Goal: Task Accomplishment & Management: Use online tool/utility

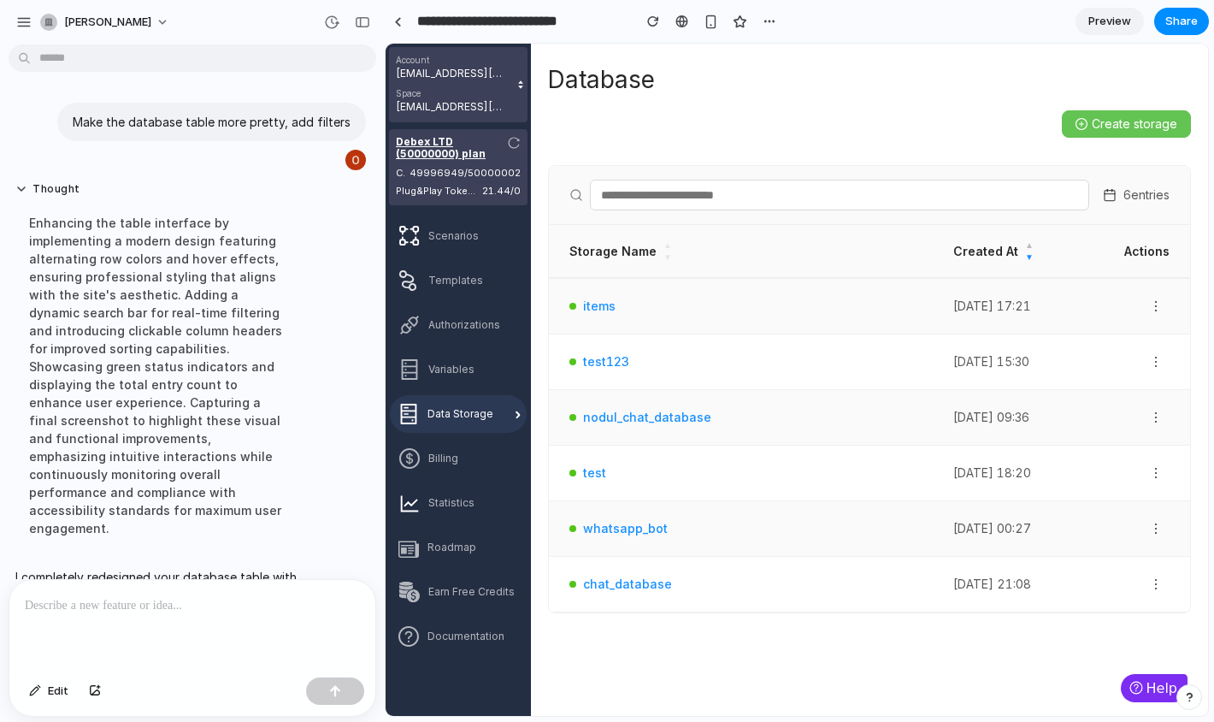
scroll to position [204, 0]
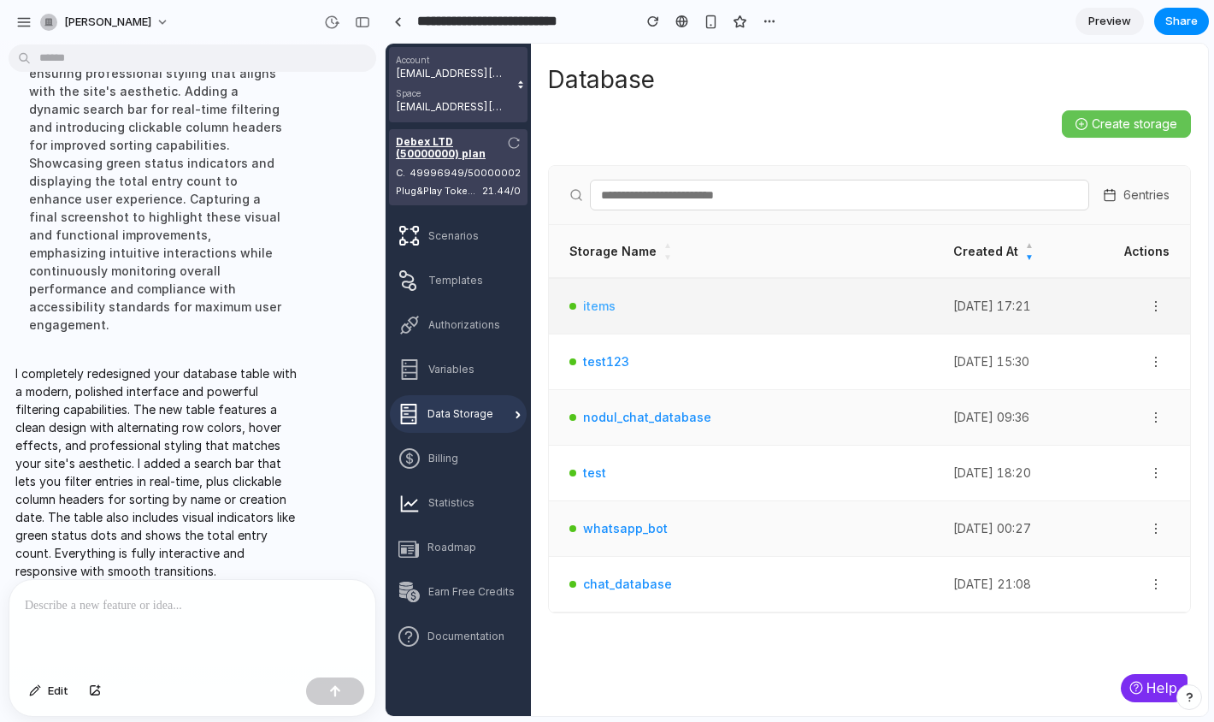
click at [591, 305] on link "items" at bounding box center [599, 306] width 32 height 19
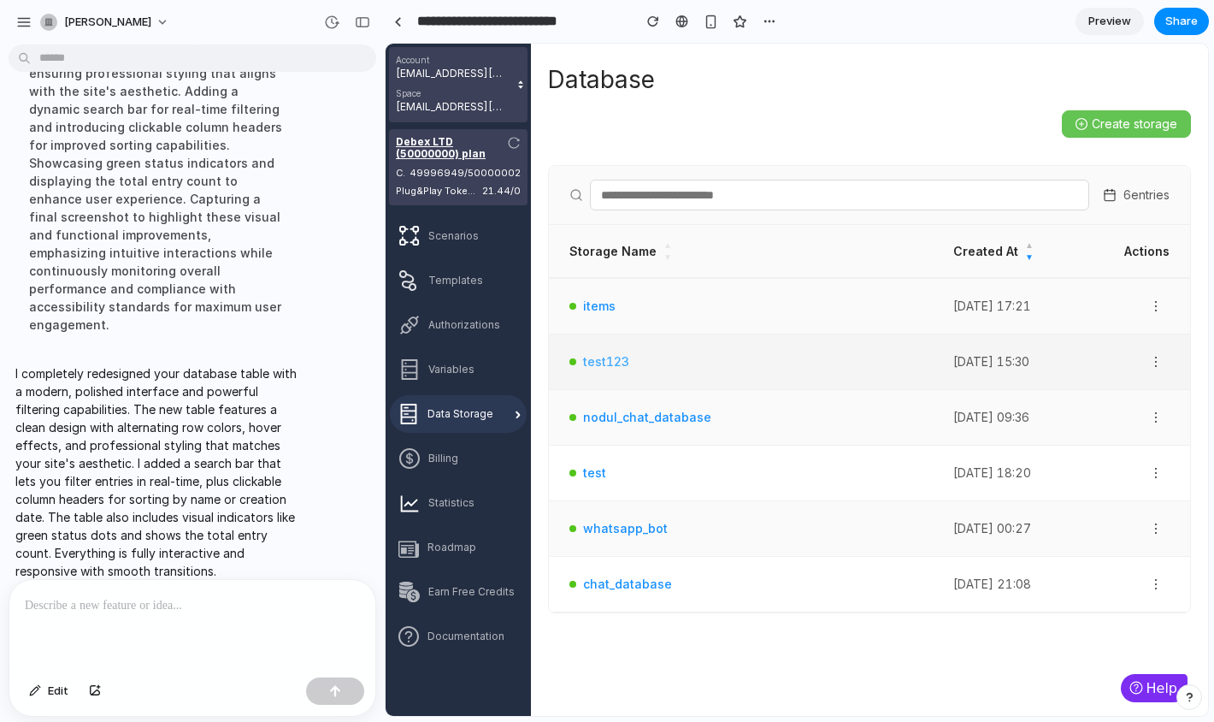
click at [595, 357] on link "test123" at bounding box center [606, 361] width 46 height 19
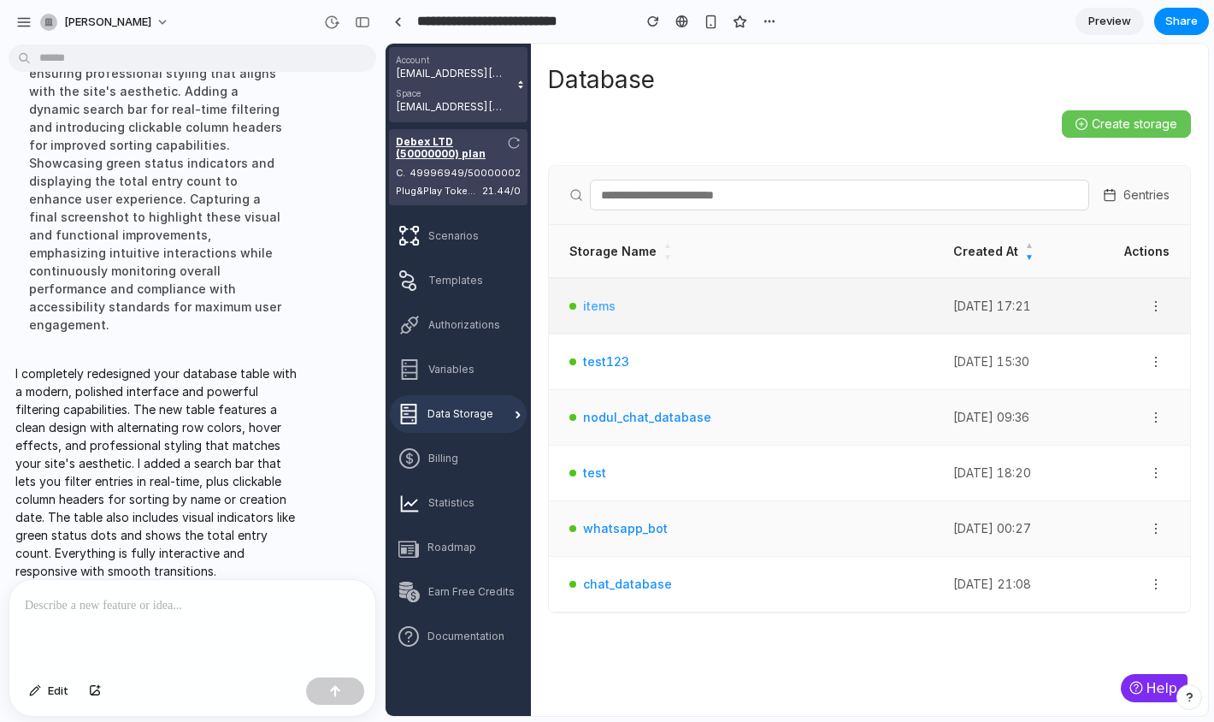
click at [597, 310] on link "items" at bounding box center [599, 306] width 32 height 19
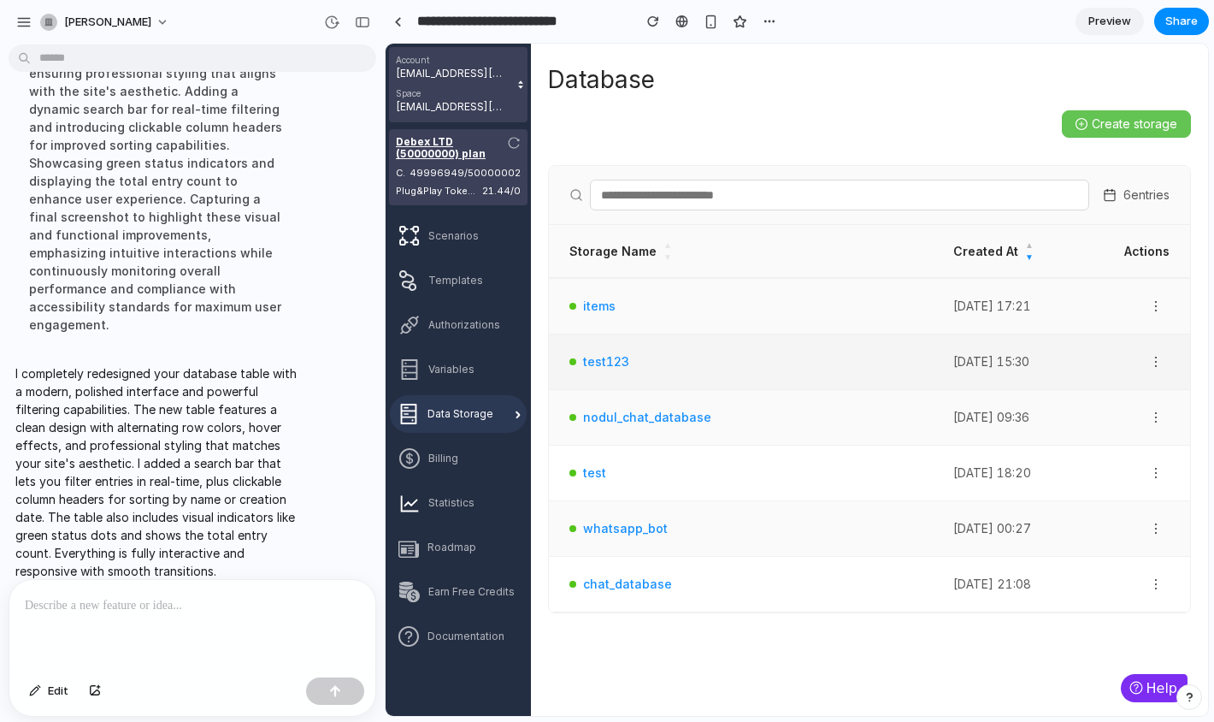
click at [602, 351] on td "test123" at bounding box center [741, 362] width 384 height 56
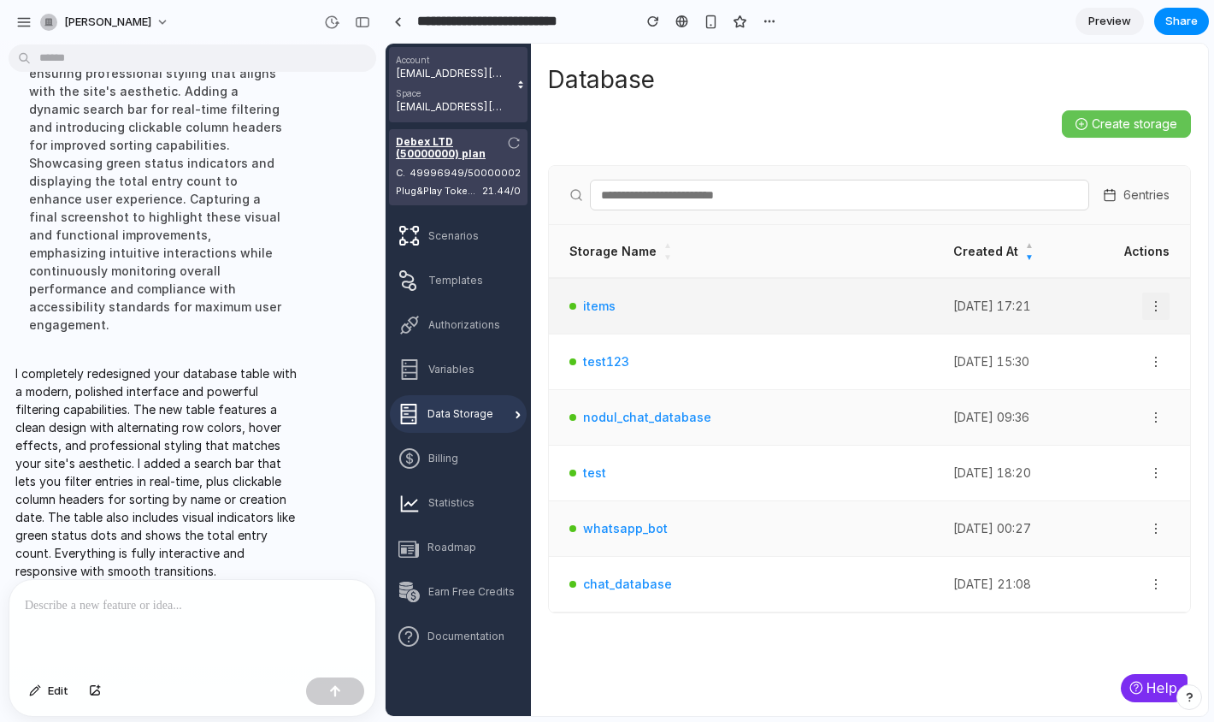
click at [1160, 312] on icon "button" at bounding box center [1156, 306] width 14 height 14
click at [1149, 308] on icon "button" at bounding box center [1156, 306] width 14 height 14
click at [1155, 308] on icon "button" at bounding box center [1156, 306] width 14 height 14
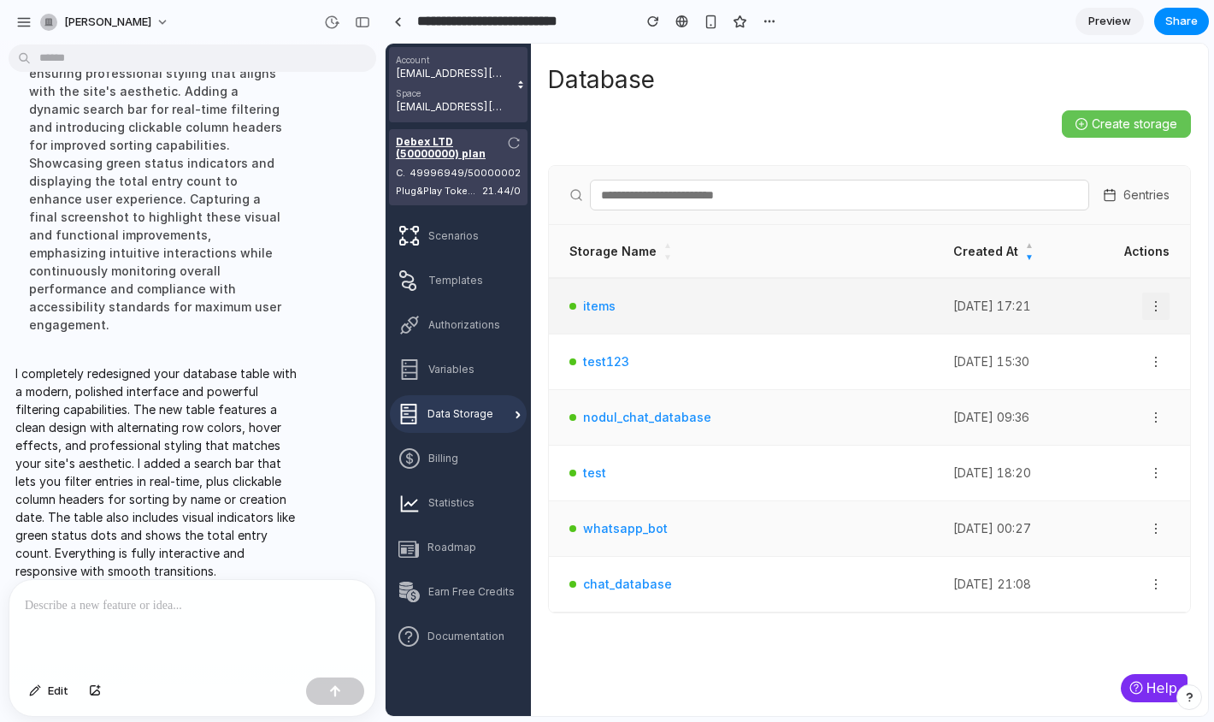
click at [1155, 308] on icon "button" at bounding box center [1156, 306] width 14 height 14
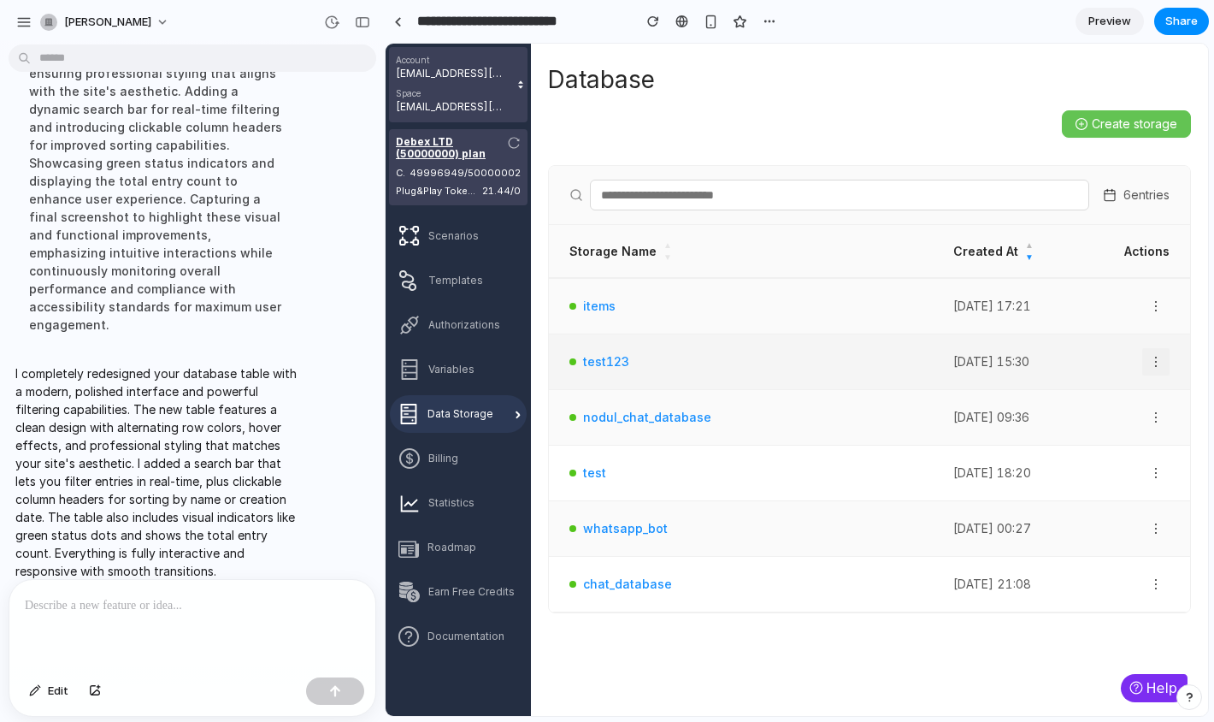
click at [1165, 369] on span "button" at bounding box center [1156, 362] width 26 height 14
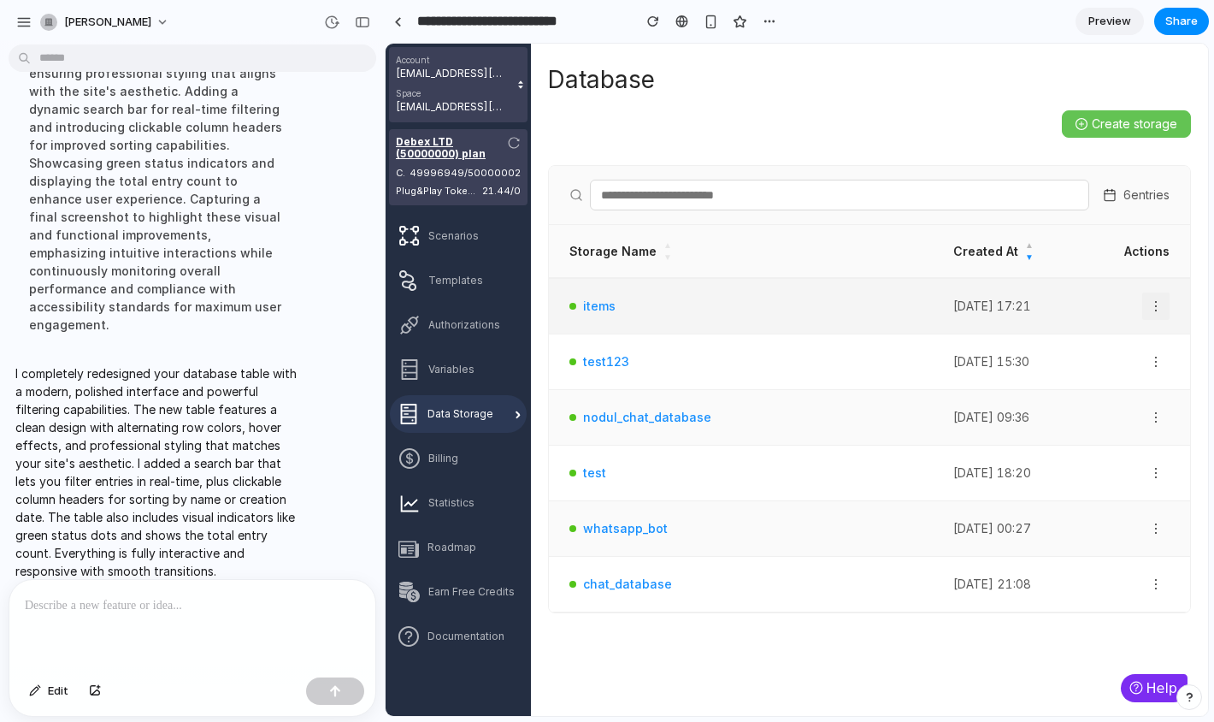
click at [1157, 304] on icon "button" at bounding box center [1156, 306] width 14 height 14
click at [843, 182] on input "text" at bounding box center [839, 195] width 499 height 31
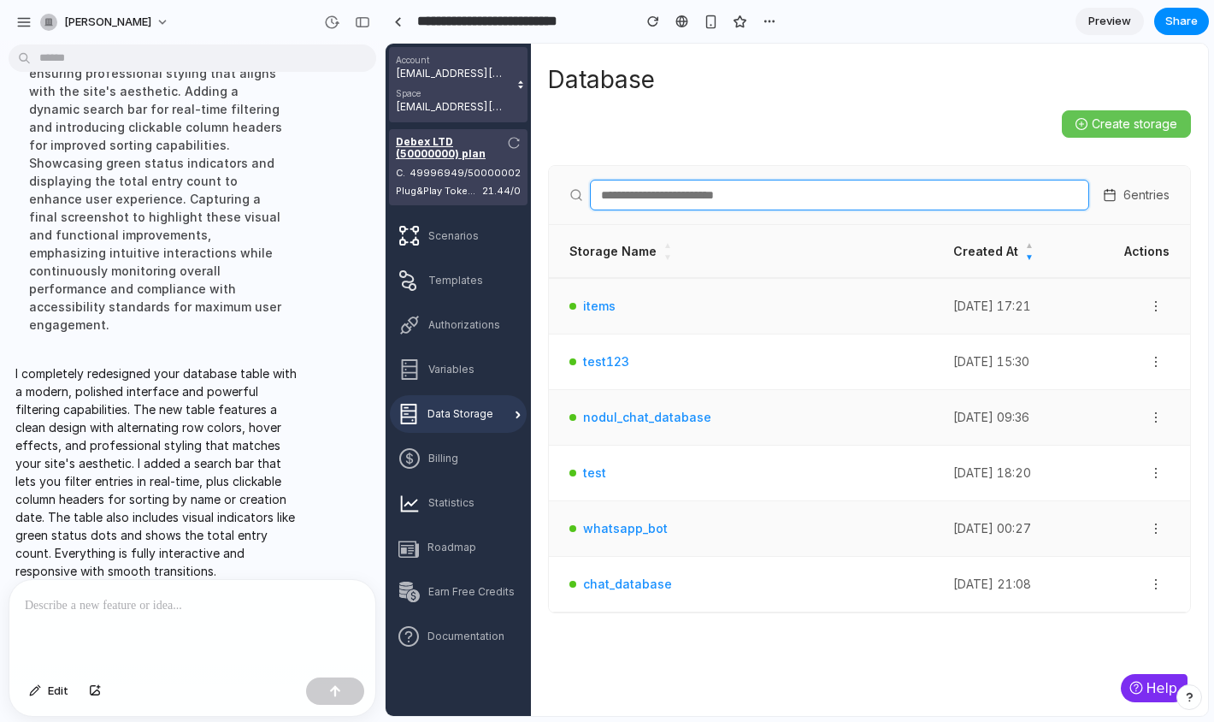
click at [572, 197] on circle at bounding box center [575, 194] width 9 height 9
click at [628, 197] on input "text" at bounding box center [839, 195] width 499 height 31
click at [667, 245] on div "Storage Name ▲ ▼" at bounding box center [740, 251] width 343 height 25
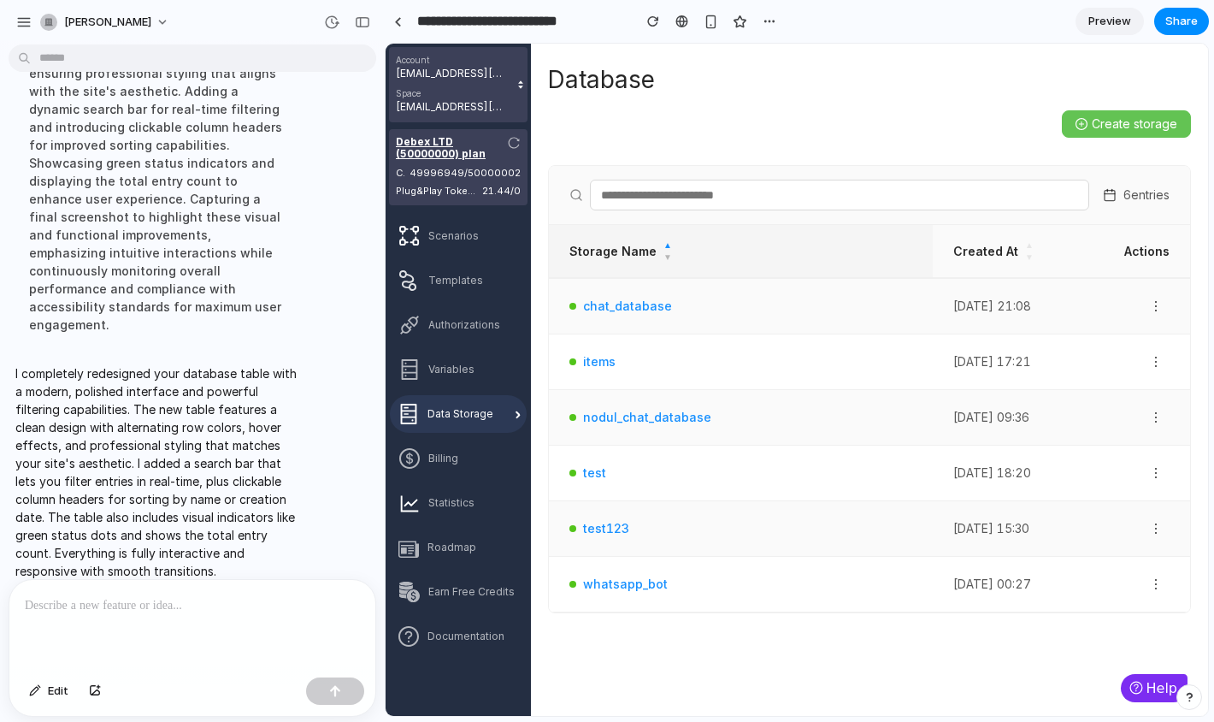
click at [665, 256] on span "▼" at bounding box center [668, 258] width 9 height 14
click at [666, 251] on span "▼" at bounding box center [668, 258] width 9 height 14
click at [664, 234] on th "Storage Name ▲ ▼" at bounding box center [741, 251] width 384 height 53
click at [664, 245] on span "▲" at bounding box center [668, 246] width 9 height 14
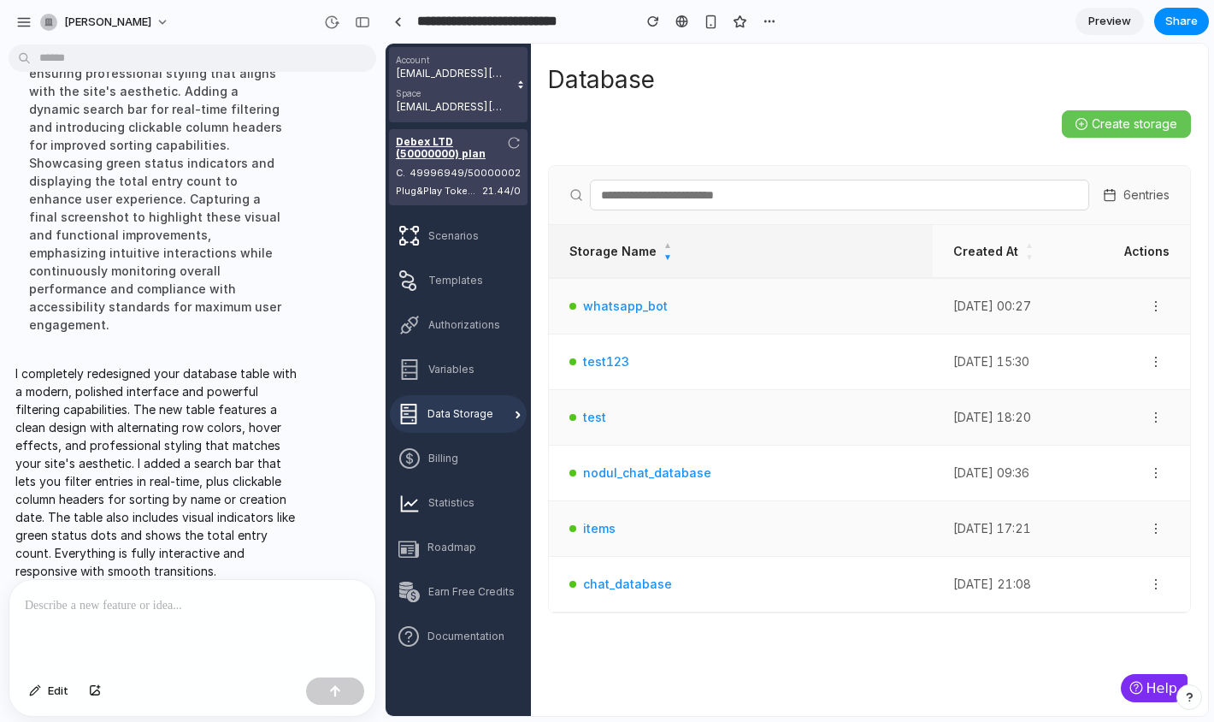
click at [664, 245] on span "▲" at bounding box center [668, 246] width 9 height 14
click at [682, 185] on input "text" at bounding box center [839, 195] width 499 height 31
click at [1134, 192] on span "6 entries" at bounding box center [1147, 195] width 46 height 19
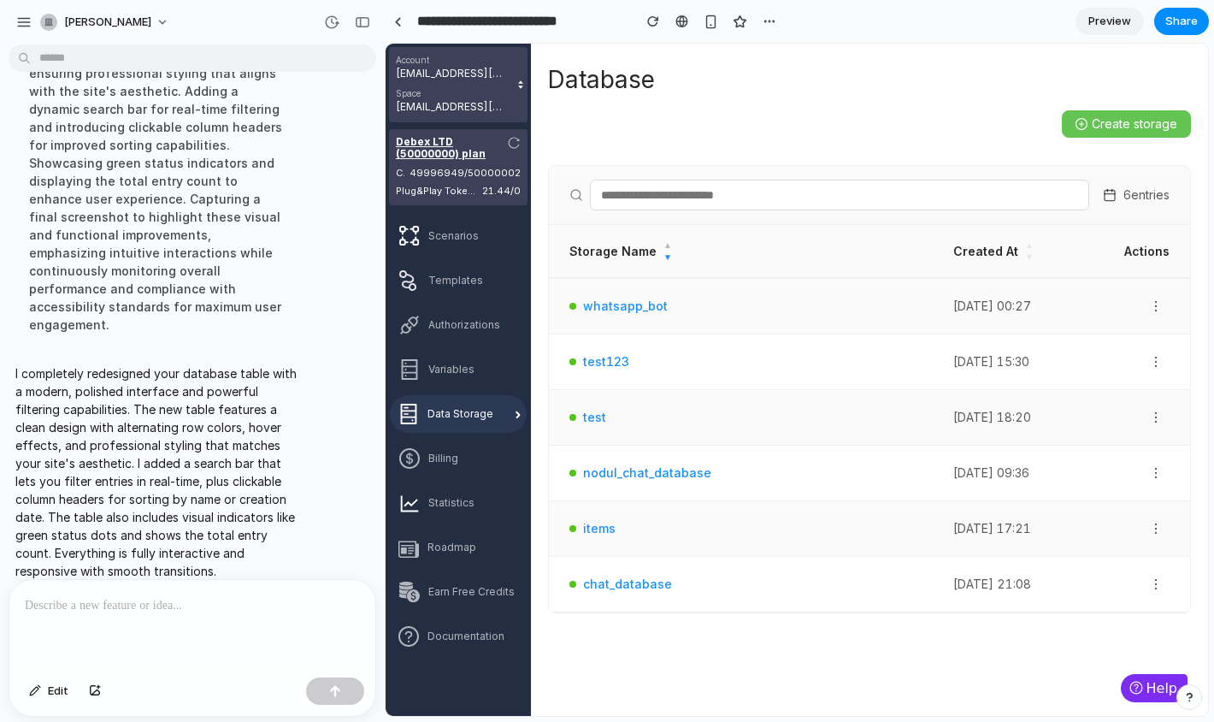
click at [1117, 192] on div "6 entries" at bounding box center [1136, 195] width 67 height 19
click at [648, 257] on div "Storage Name ▲ ▼" at bounding box center [740, 251] width 343 height 25
click at [564, 207] on div "6 entries" at bounding box center [869, 195] width 641 height 59
click at [569, 198] on icon at bounding box center [576, 195] width 14 height 14
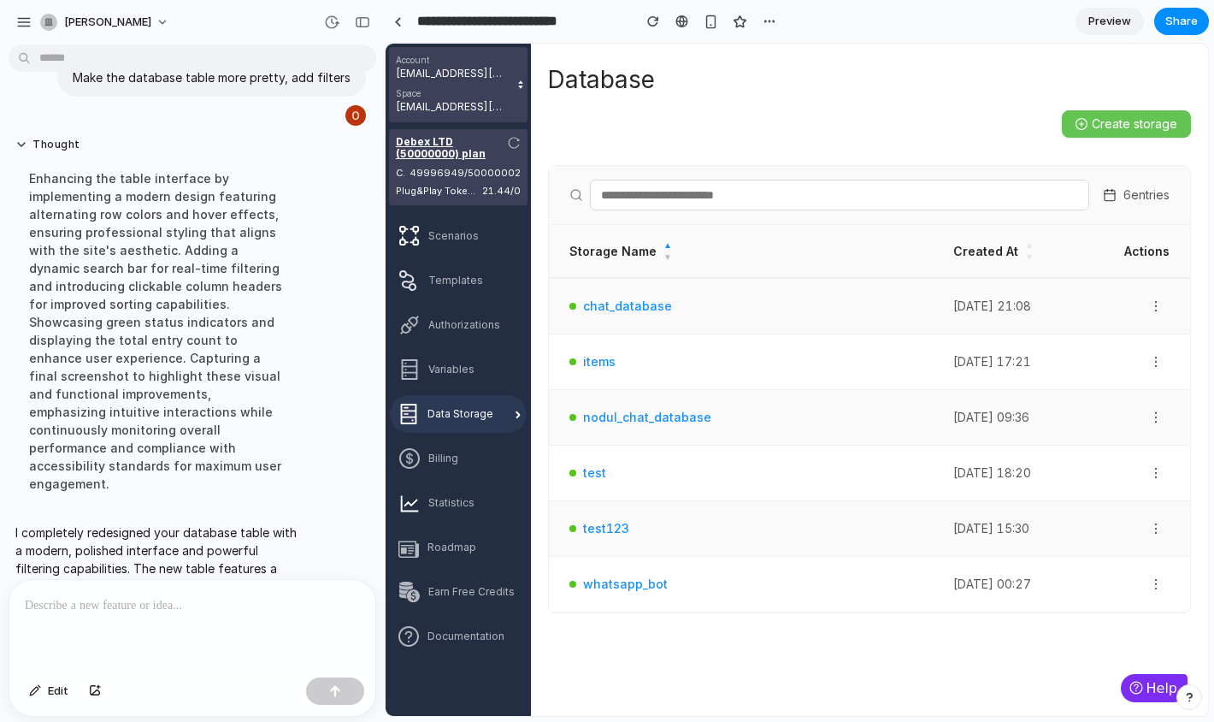
scroll to position [0, 0]
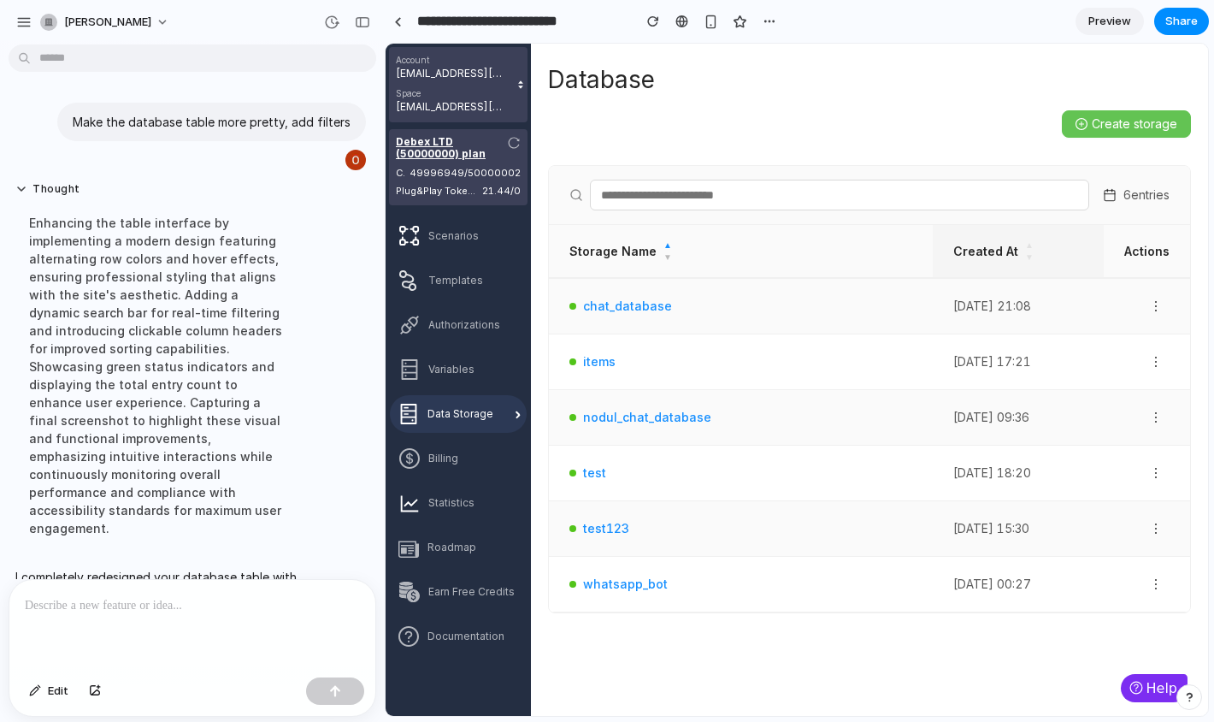
click at [998, 252] on div "Created At ▲ ▼" at bounding box center [1018, 251] width 130 height 25
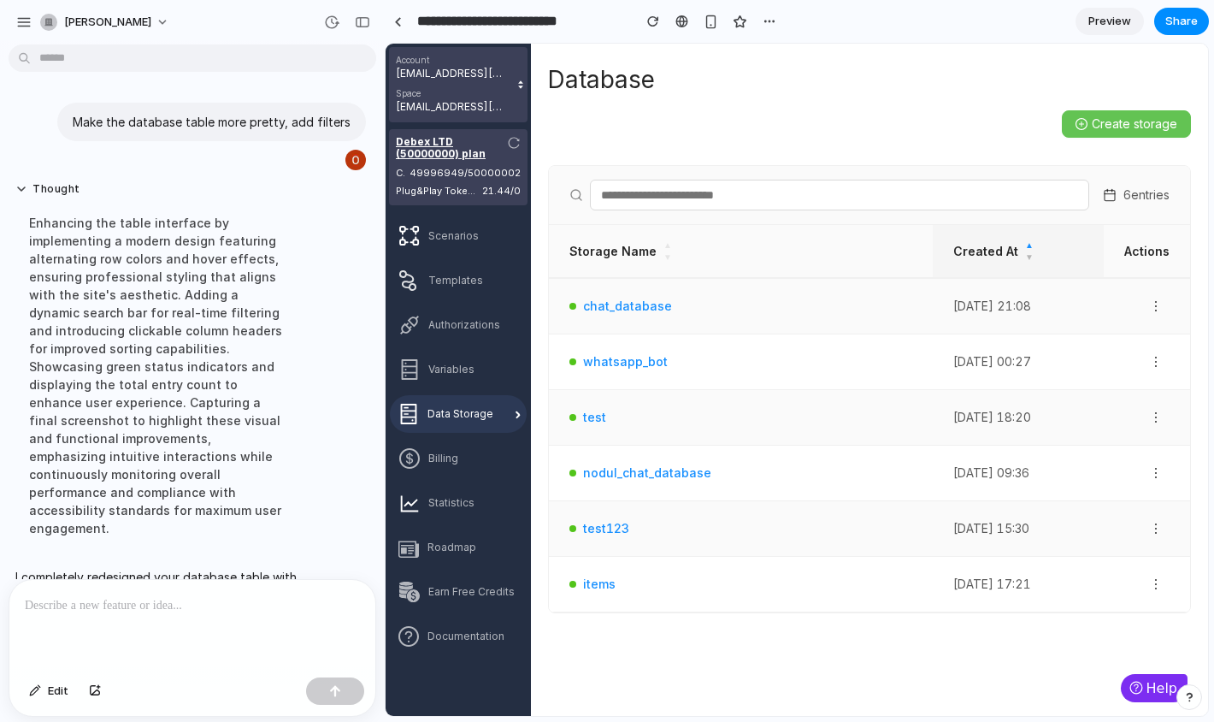
click at [998, 252] on div "Created At ▲ ▼" at bounding box center [1018, 251] width 130 height 25
click at [634, 254] on div "Storage Name ▲ ▼" at bounding box center [740, 251] width 343 height 25
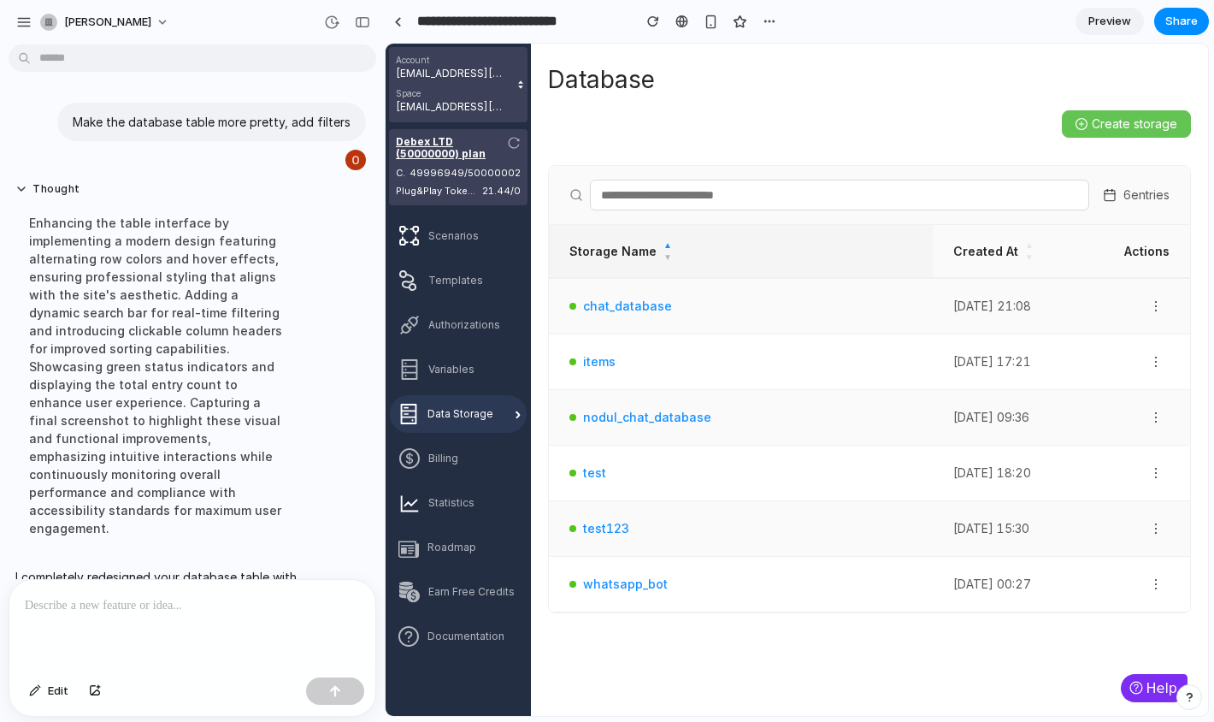
click at [634, 254] on div "Storage Name ▲ ▼" at bounding box center [740, 251] width 343 height 25
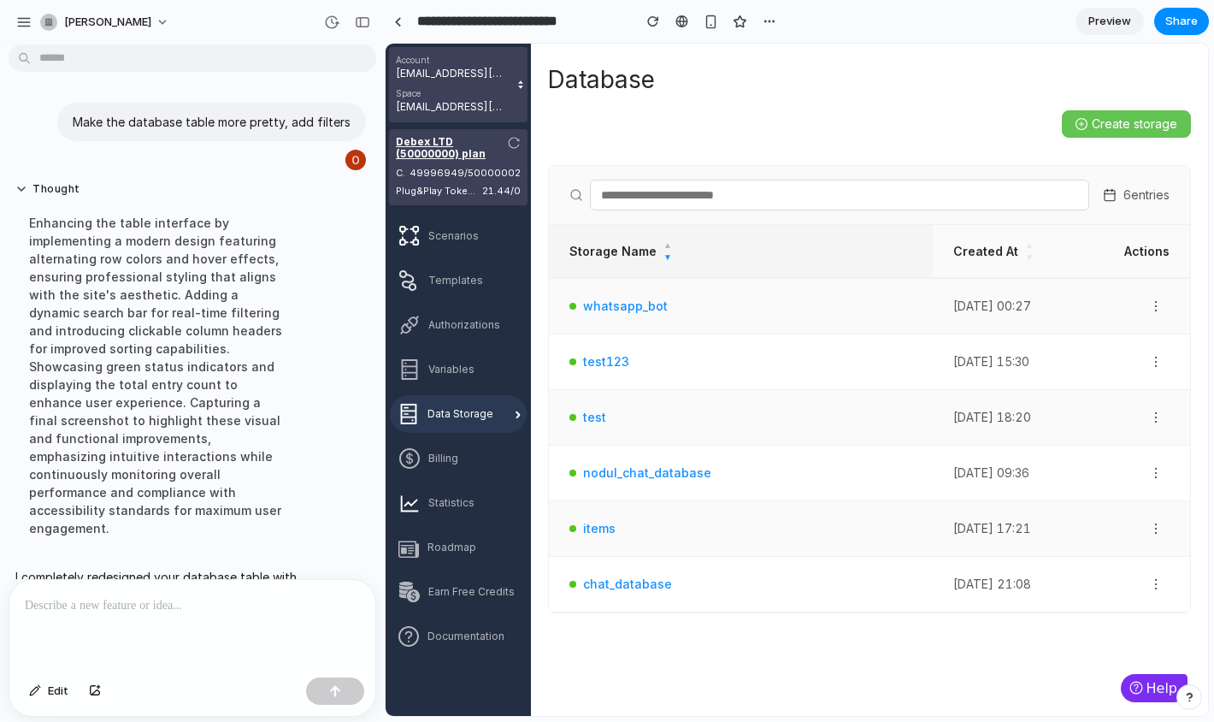
click at [634, 254] on div "Storage Name ▲ ▼" at bounding box center [740, 251] width 343 height 25
click at [1127, 131] on span "Create storage" at bounding box center [1135, 124] width 86 height 19
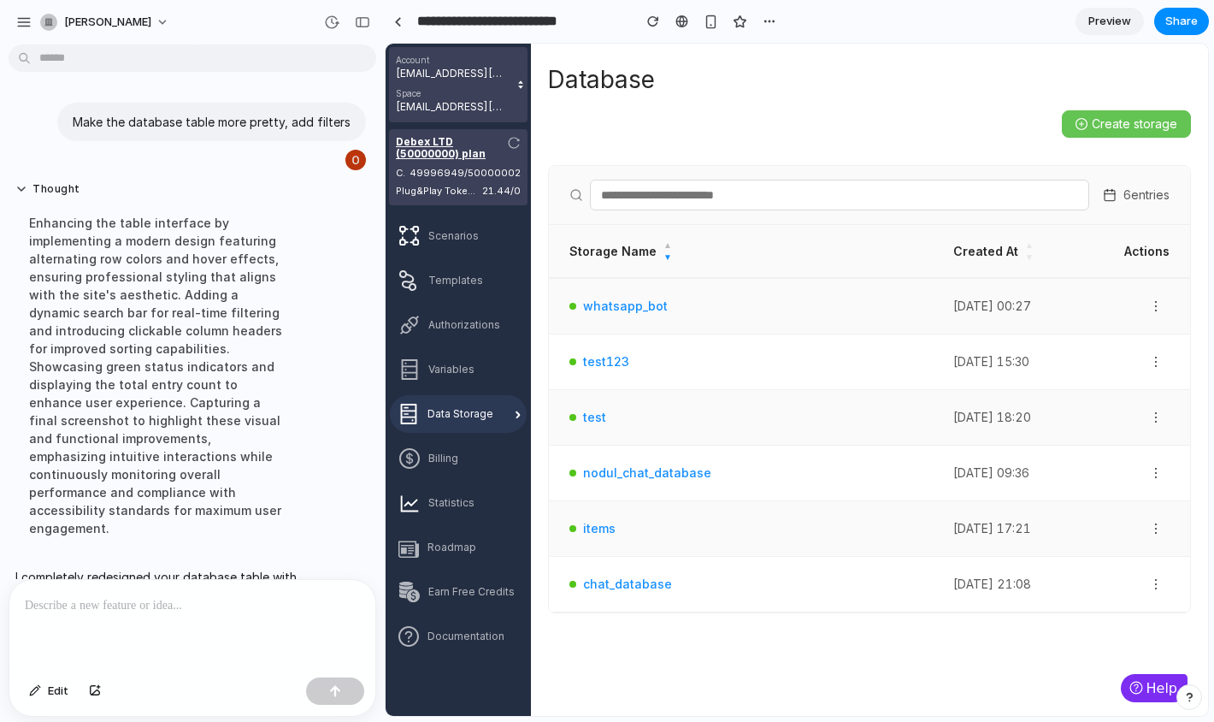
click at [1135, 204] on span "6 entries" at bounding box center [1147, 195] width 46 height 19
click at [1143, 253] on th "Actions" at bounding box center [1147, 251] width 86 height 53
click at [1164, 310] on span "button" at bounding box center [1156, 306] width 26 height 14
click at [1144, 310] on span "button" at bounding box center [1156, 306] width 26 height 14
click at [476, 94] on div "Space" at bounding box center [450, 93] width 109 height 12
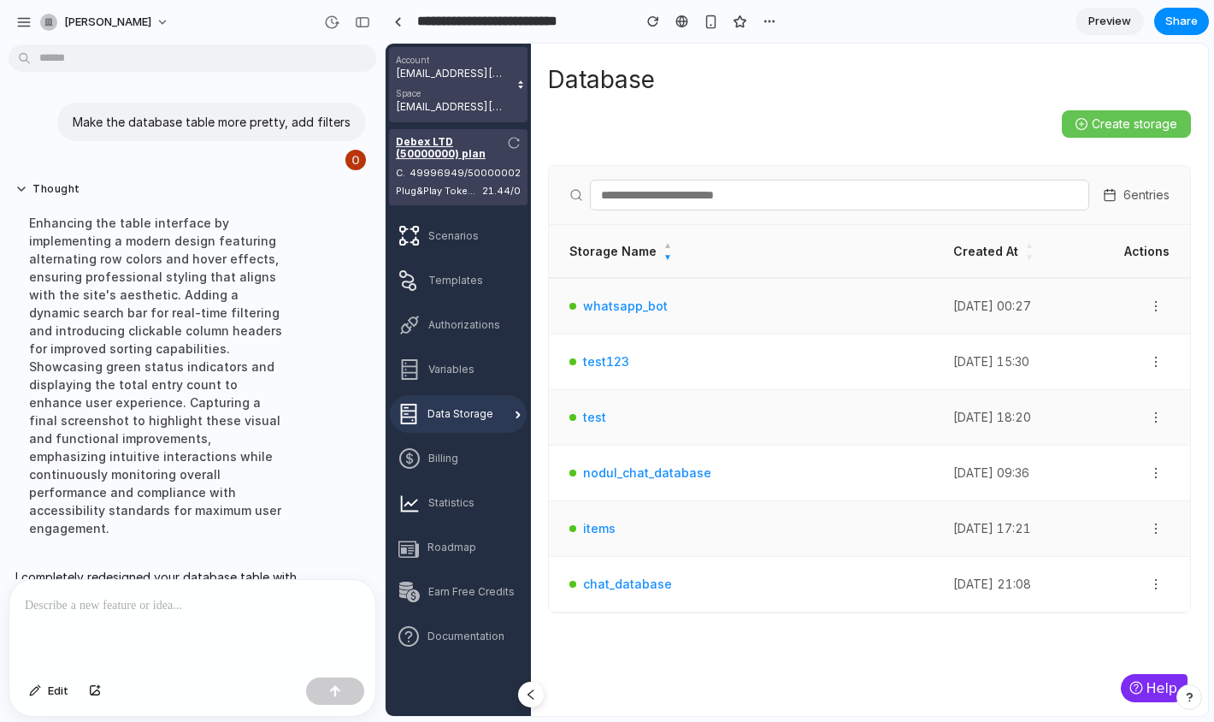
click at [463, 167] on div "49996949/50000002" at bounding box center [465, 173] width 111 height 15
click at [456, 148] on link "Debex LTD (50000000) plan" at bounding box center [458, 148] width 125 height 24
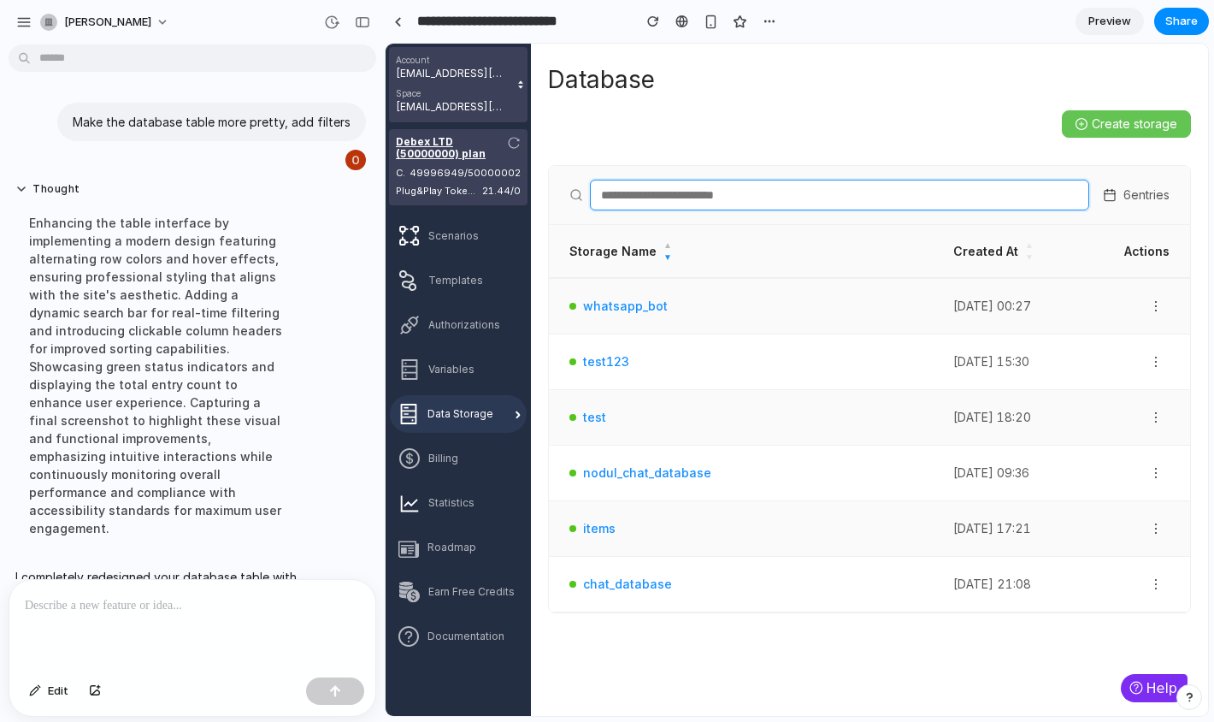
click at [652, 192] on input "text" at bounding box center [839, 195] width 499 height 31
click at [617, 298] on link "whatsapp_bot" at bounding box center [625, 306] width 85 height 19
click at [1128, 186] on span "6 entries" at bounding box center [1147, 195] width 46 height 19
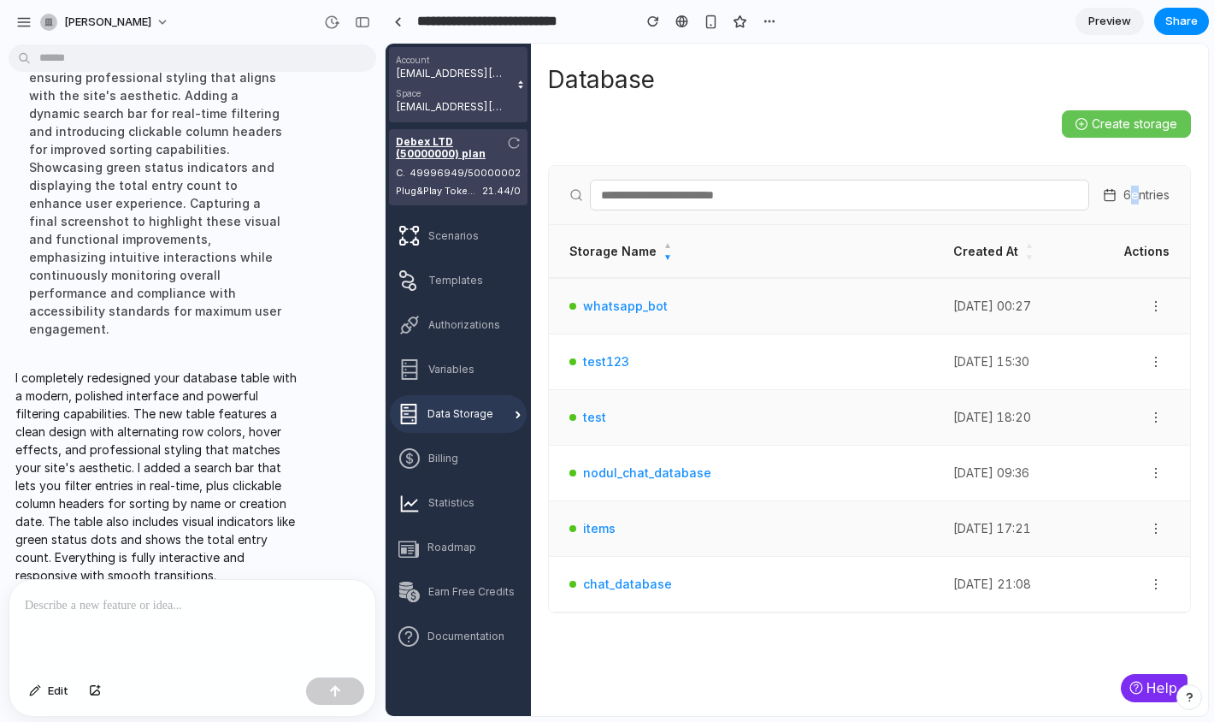
scroll to position [204, 0]
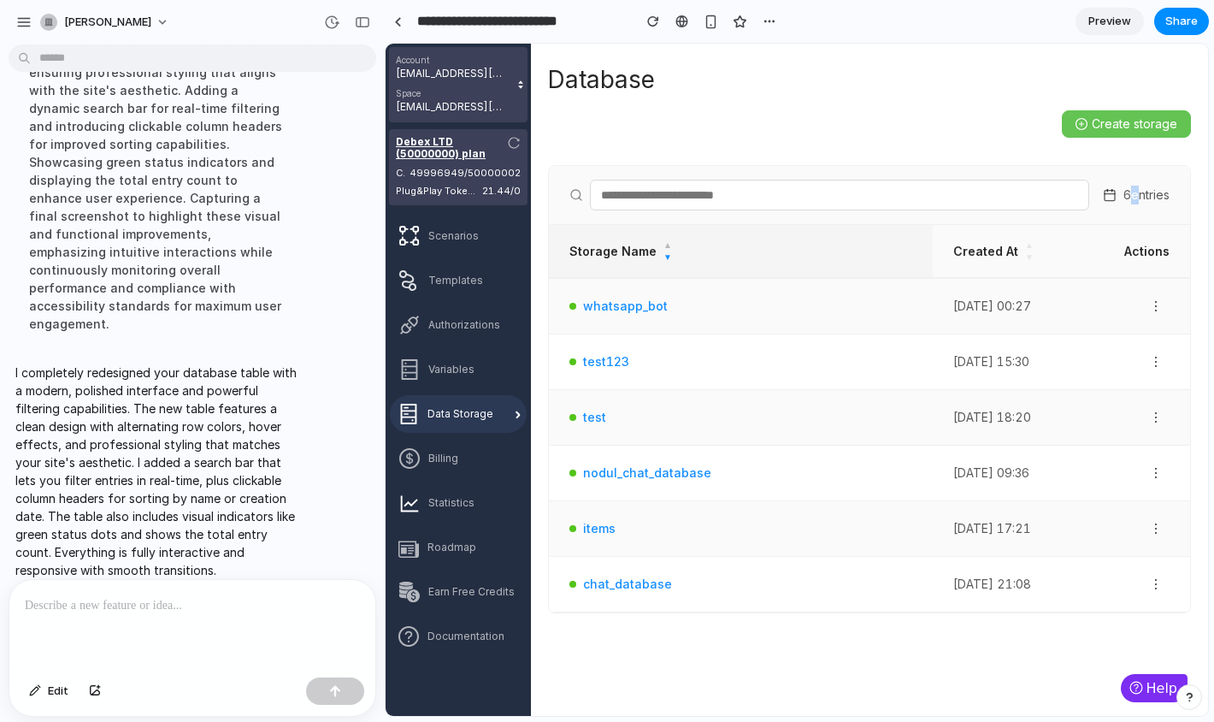
click at [643, 256] on div "Storage Name ▲ ▼" at bounding box center [740, 251] width 343 height 25
click at [963, 251] on div "Created At ▲ ▼" at bounding box center [1018, 251] width 130 height 25
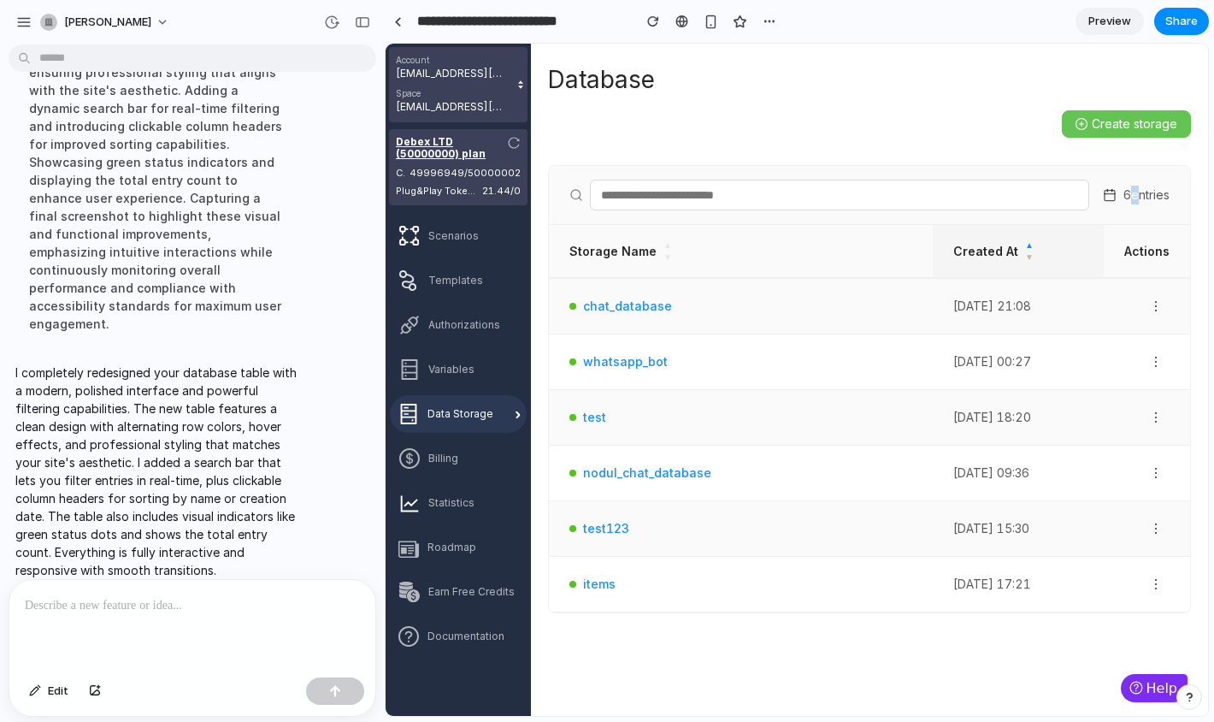
click at [963, 251] on div "Created At ▲ ▼" at bounding box center [1018, 251] width 130 height 25
click at [1120, 251] on th "Actions" at bounding box center [1147, 251] width 86 height 53
click at [655, 248] on div "Storage Name ▲ ▼" at bounding box center [740, 251] width 343 height 25
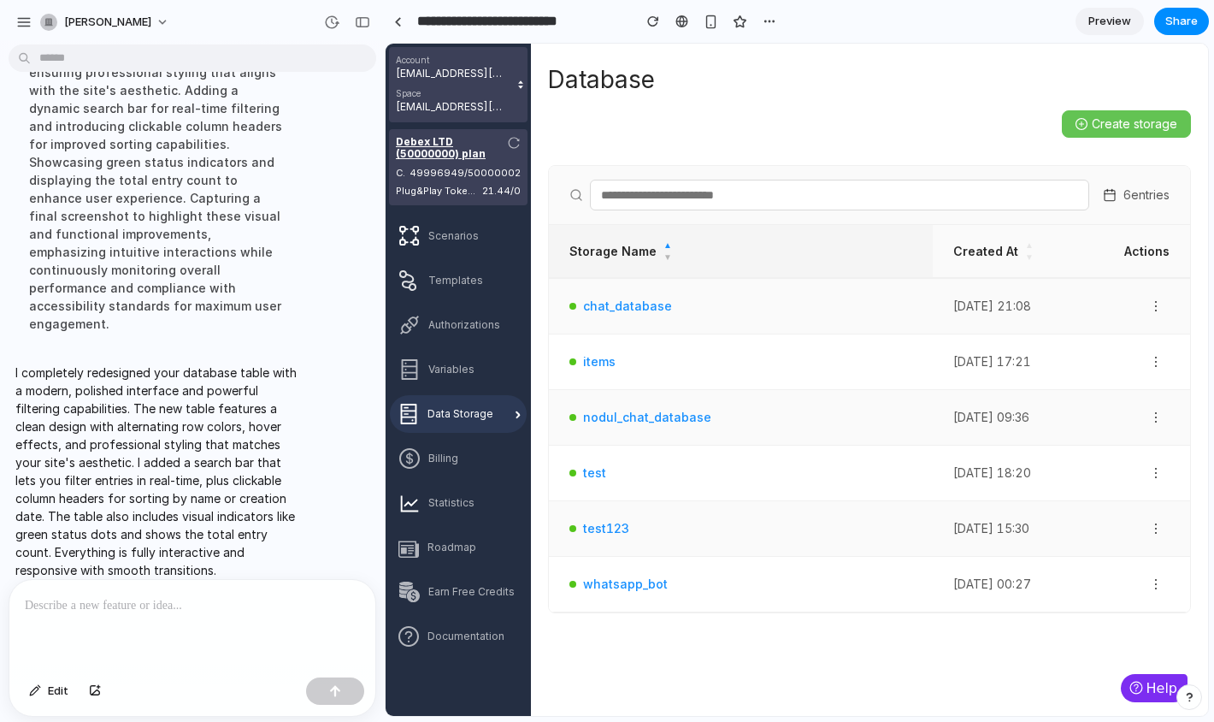
click at [655, 248] on div "Storage Name ▲ ▼" at bounding box center [740, 251] width 343 height 25
click at [1153, 306] on icon "button" at bounding box center [1156, 306] width 14 height 14
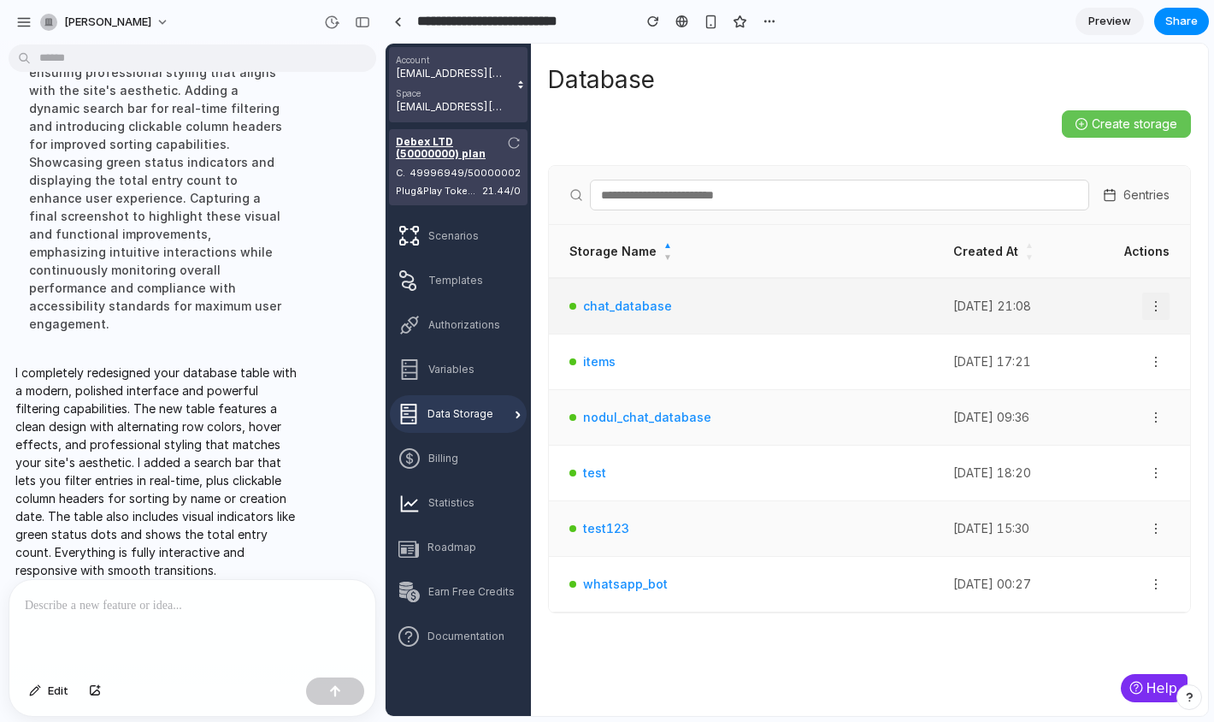
click at [1153, 306] on icon "button" at bounding box center [1156, 306] width 14 height 14
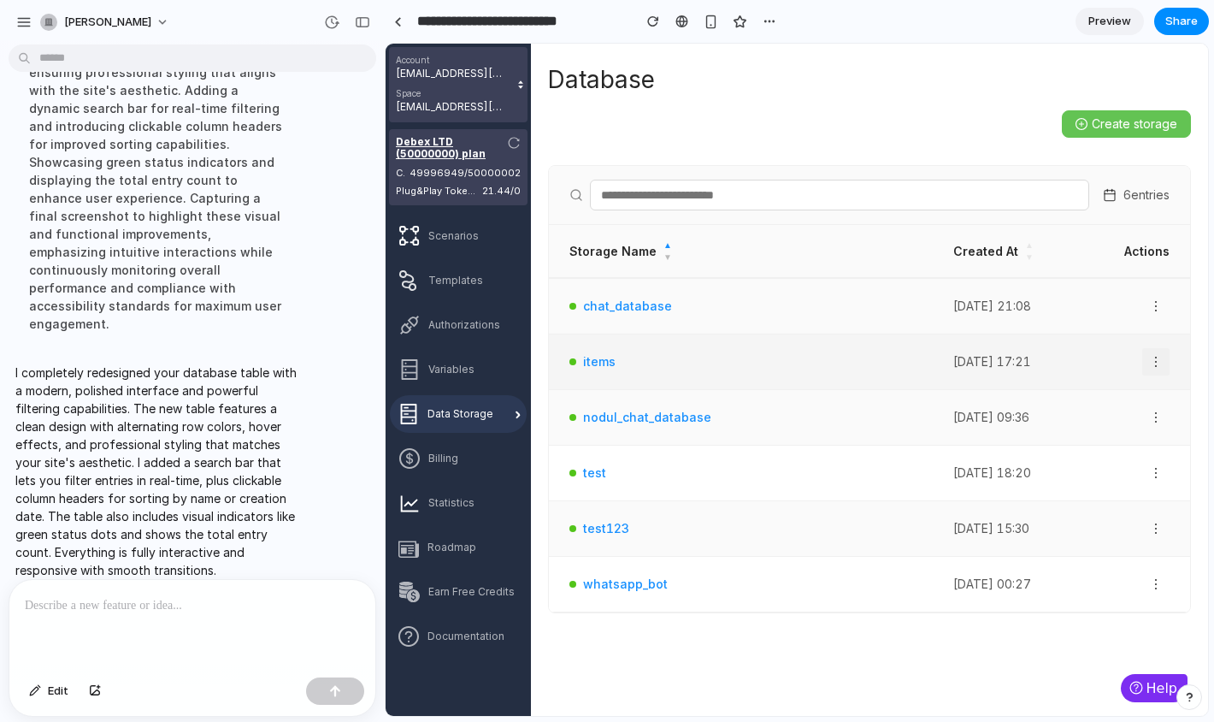
click at [1157, 363] on icon "button" at bounding box center [1156, 362] width 14 height 14
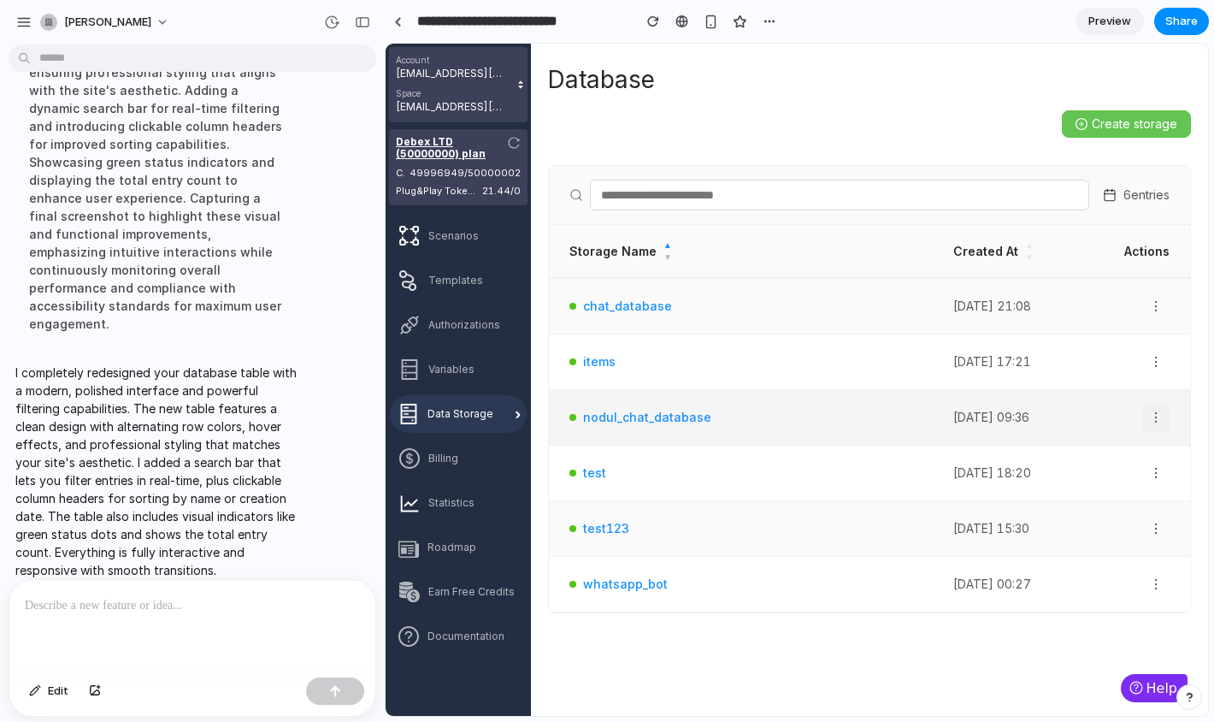
click at [1157, 410] on button "button" at bounding box center [1155, 417] width 27 height 27
click at [617, 312] on link "chat_database" at bounding box center [627, 306] width 89 height 19
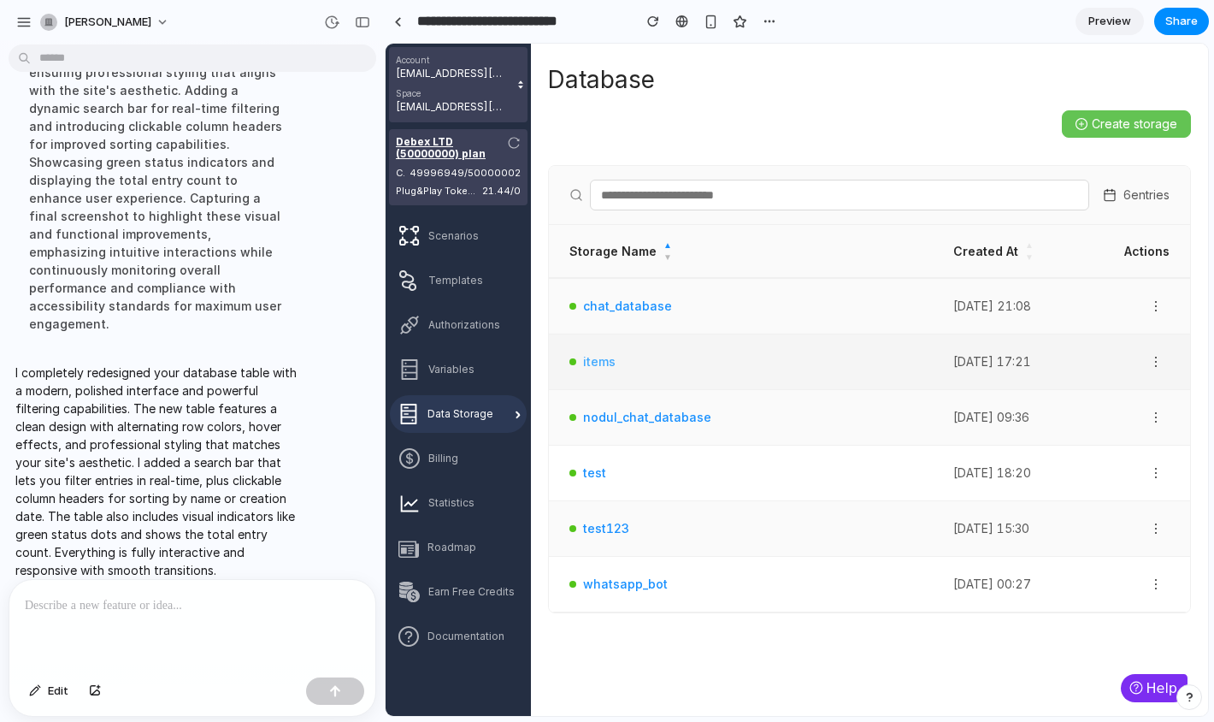
click at [602, 358] on link "items" at bounding box center [599, 361] width 32 height 19
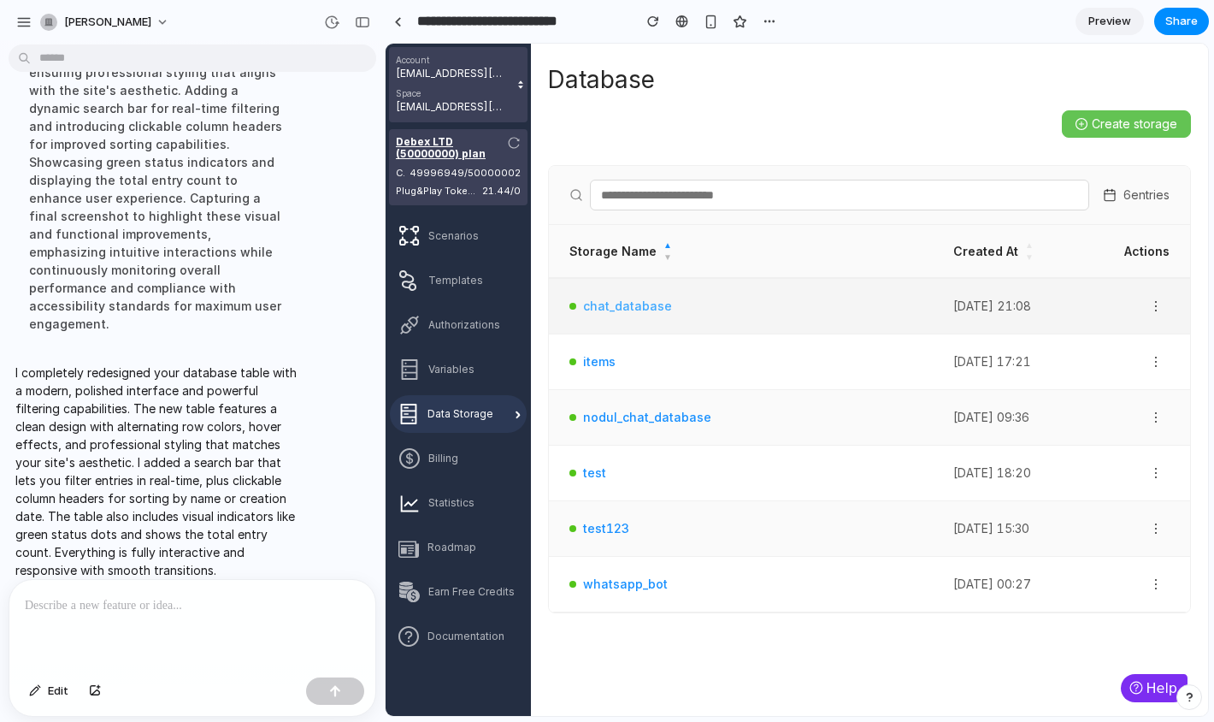
click at [618, 311] on link "chat_database" at bounding box center [627, 306] width 89 height 19
click at [1094, 118] on span "Create storage" at bounding box center [1135, 124] width 86 height 19
click at [1095, 127] on span "Create storage" at bounding box center [1135, 124] width 86 height 19
click at [631, 258] on div "Storage Name ▲ ▼" at bounding box center [740, 251] width 343 height 25
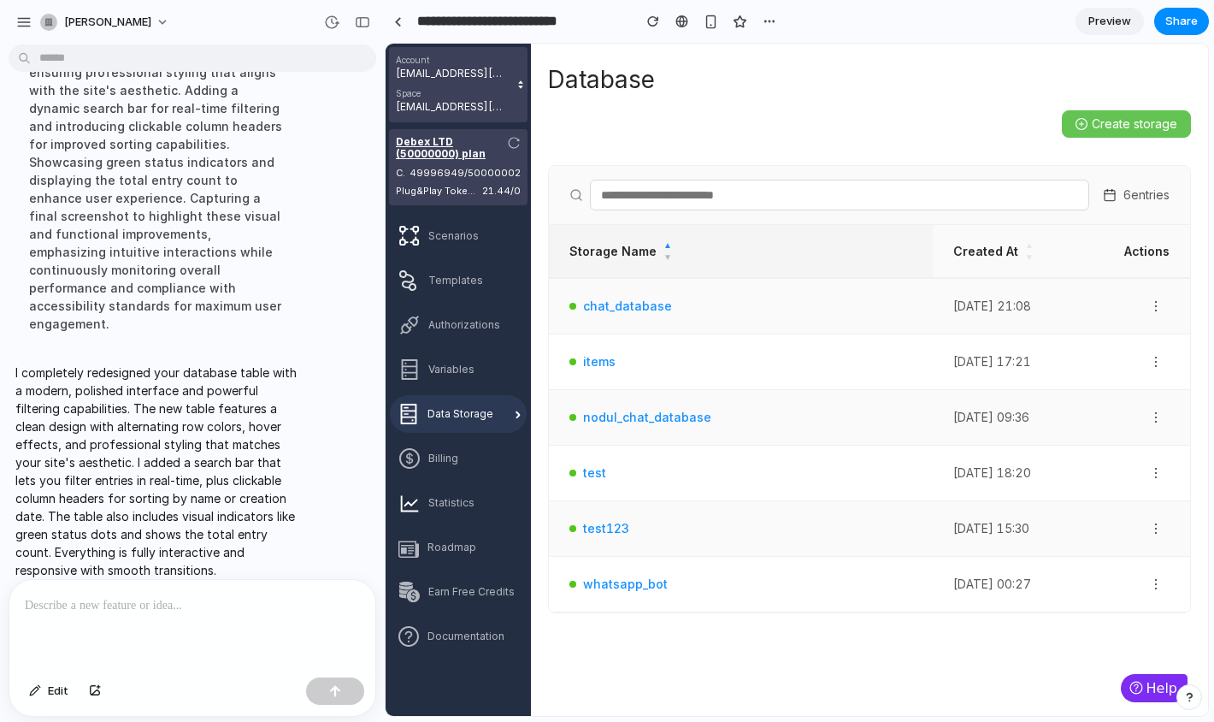
click at [631, 258] on div "Storage Name ▲ ▼" at bounding box center [740, 251] width 343 height 25
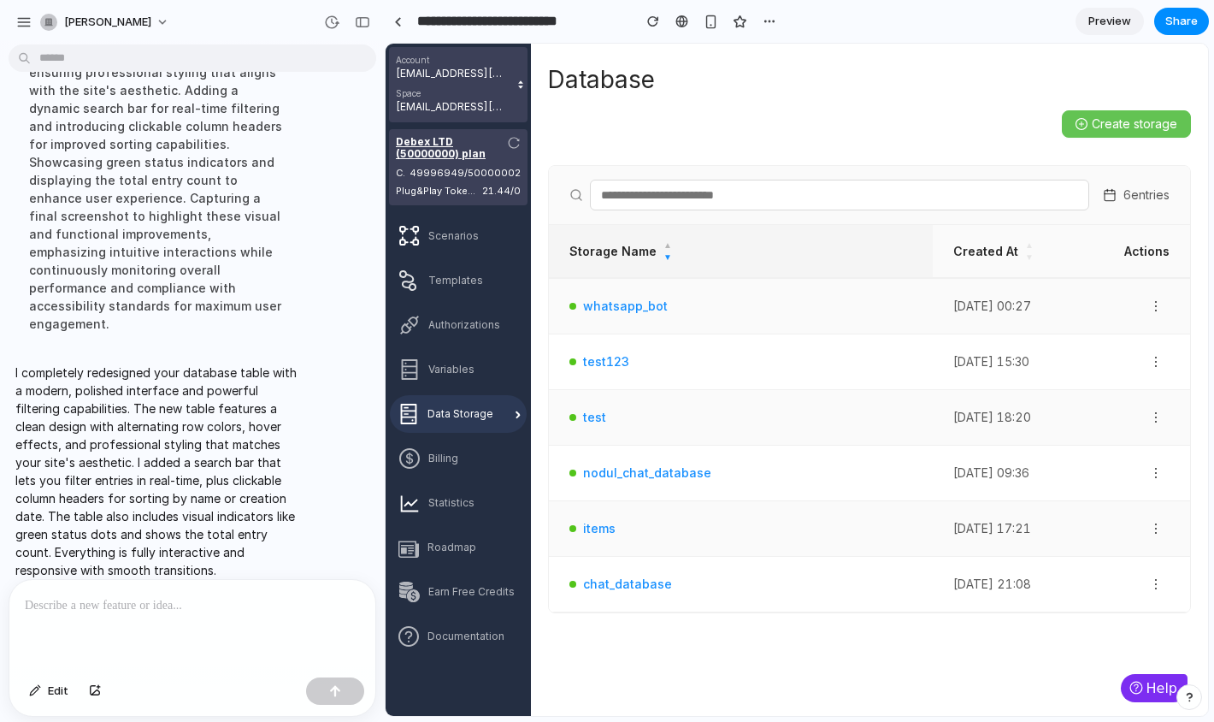
click at [631, 258] on div "Storage Name ▲ ▼" at bounding box center [740, 251] width 343 height 25
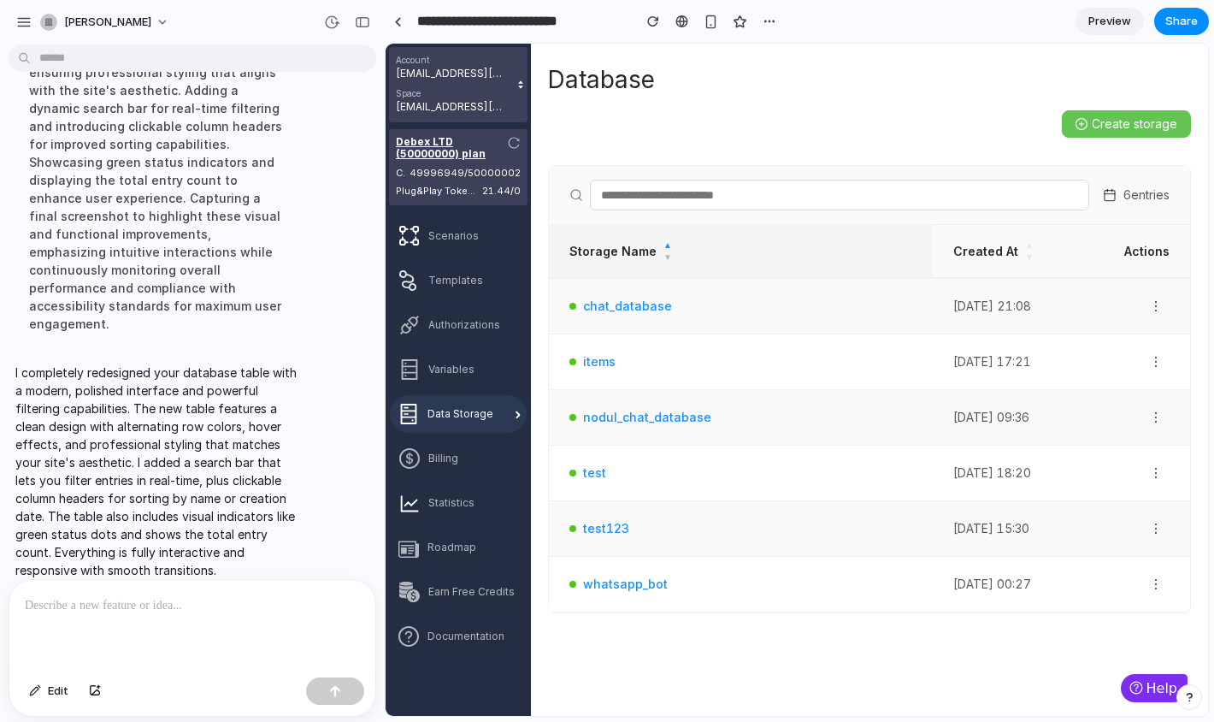
click at [631, 258] on div "Storage Name ▲ ▼" at bounding box center [740, 251] width 343 height 25
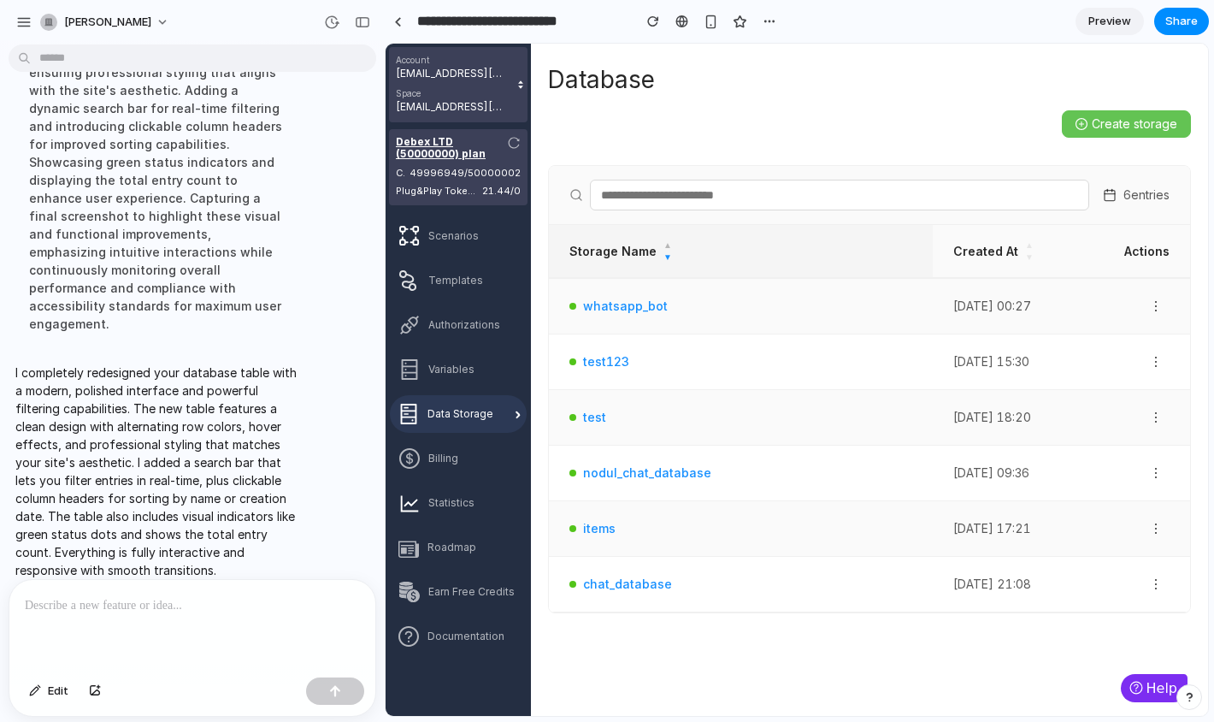
click at [631, 258] on div "Storage Name ▲ ▼" at bounding box center [740, 251] width 343 height 25
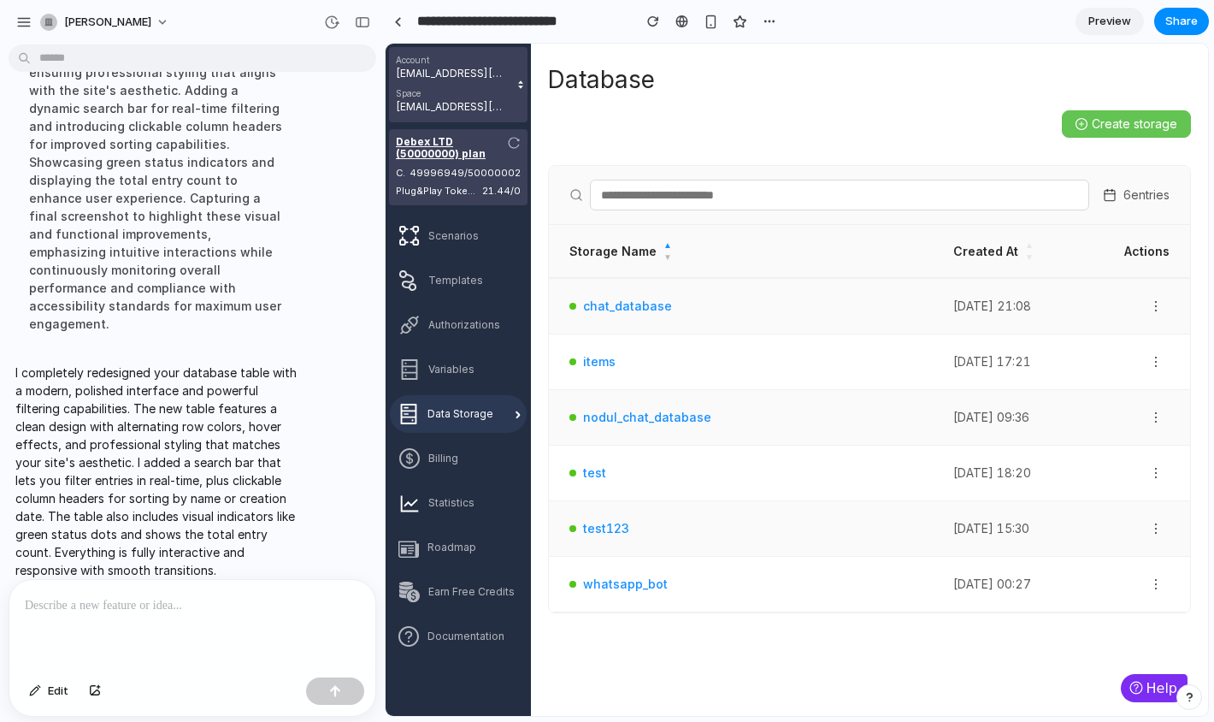
scroll to position [0, 0]
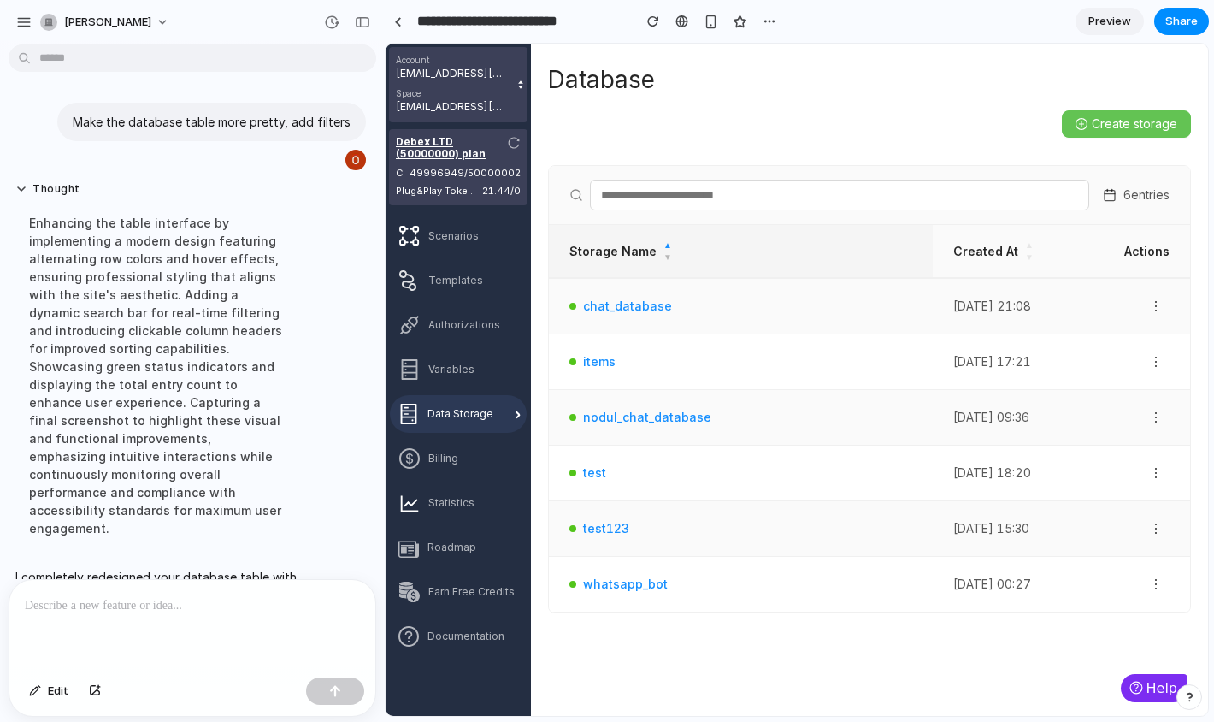
click at [632, 228] on th "Storage Name ▲ ▼" at bounding box center [741, 251] width 384 height 53
click at [622, 300] on link "whatsapp_bot" at bounding box center [625, 306] width 85 height 19
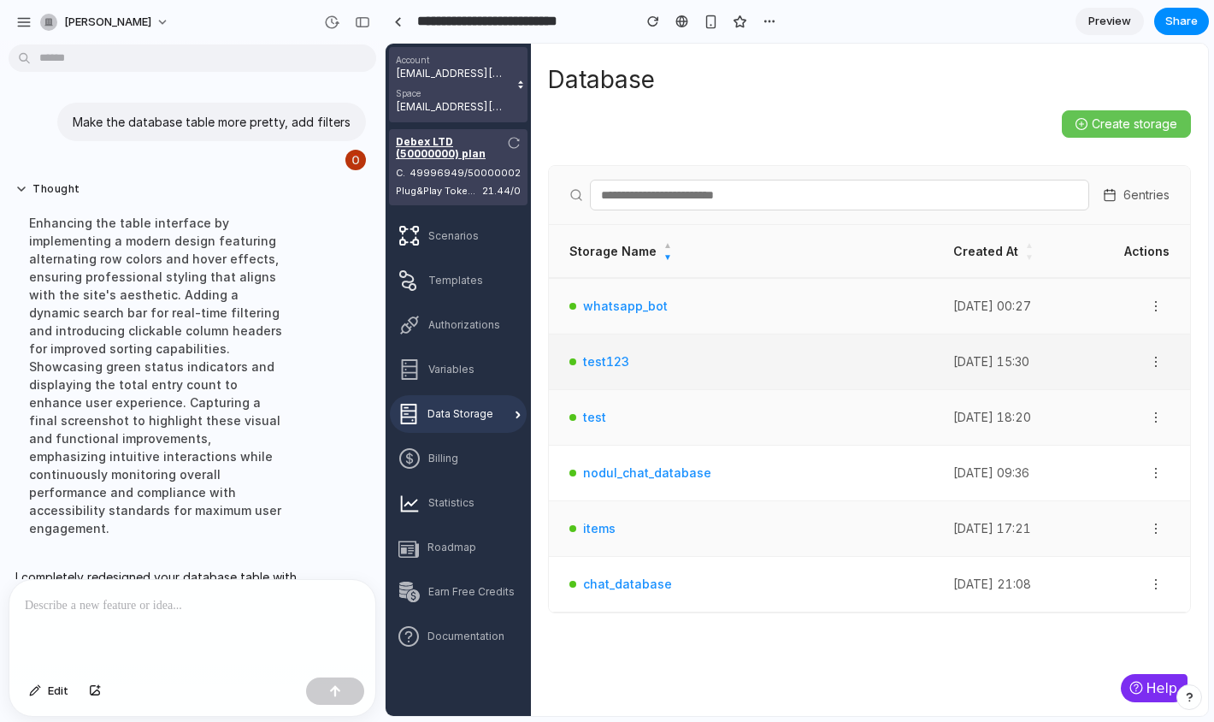
click at [610, 353] on link "test123" at bounding box center [606, 361] width 46 height 19
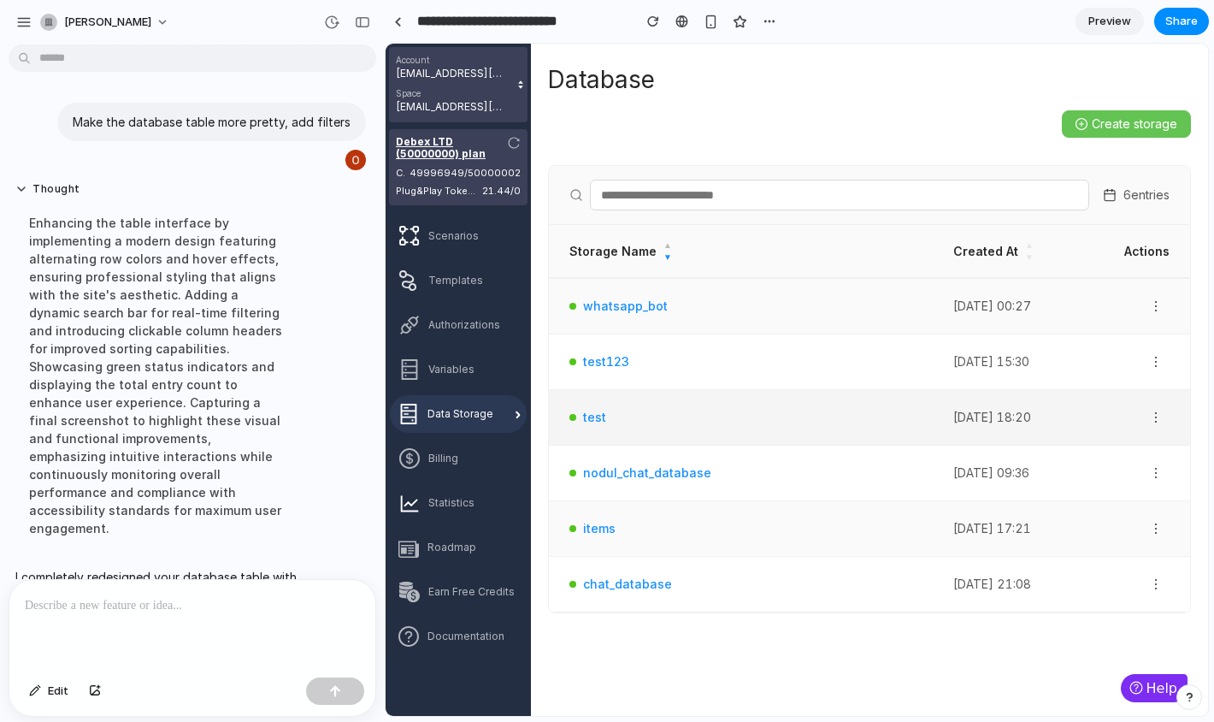
click at [588, 403] on td "test" at bounding box center [741, 418] width 384 height 56
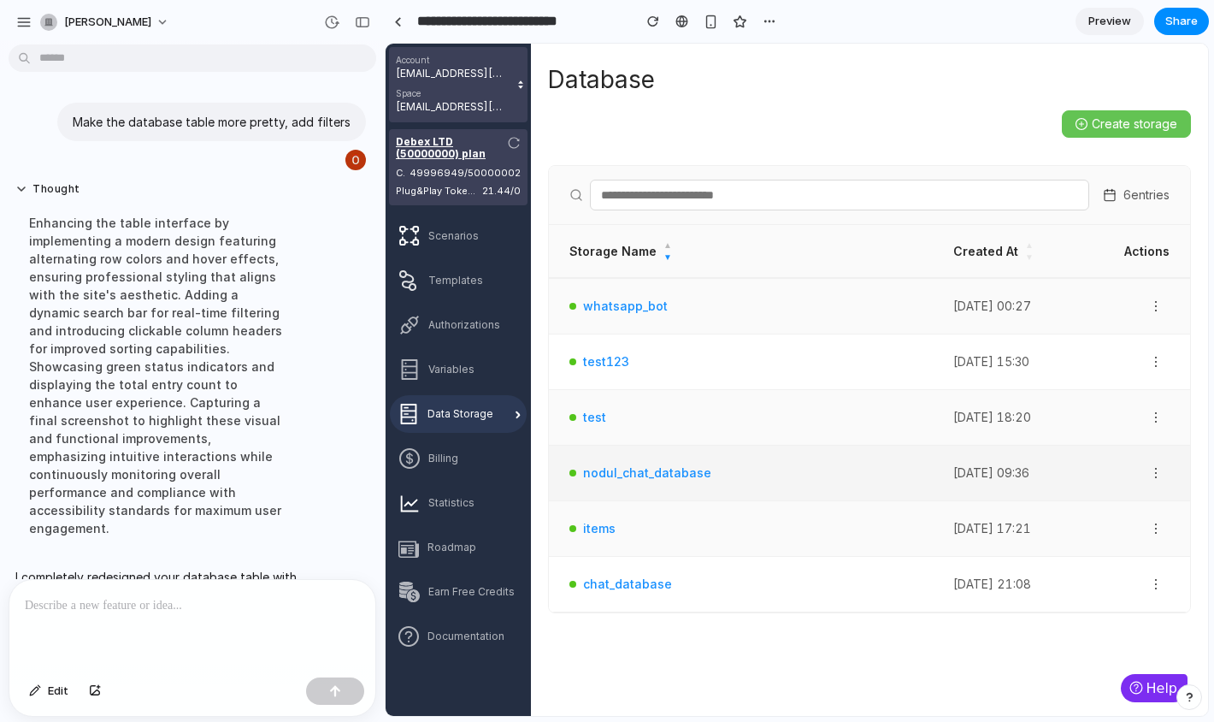
click at [600, 461] on td "nodul_chat_database" at bounding box center [741, 473] width 384 height 56
click at [599, 475] on link "nodul_chat_database" at bounding box center [647, 472] width 128 height 19
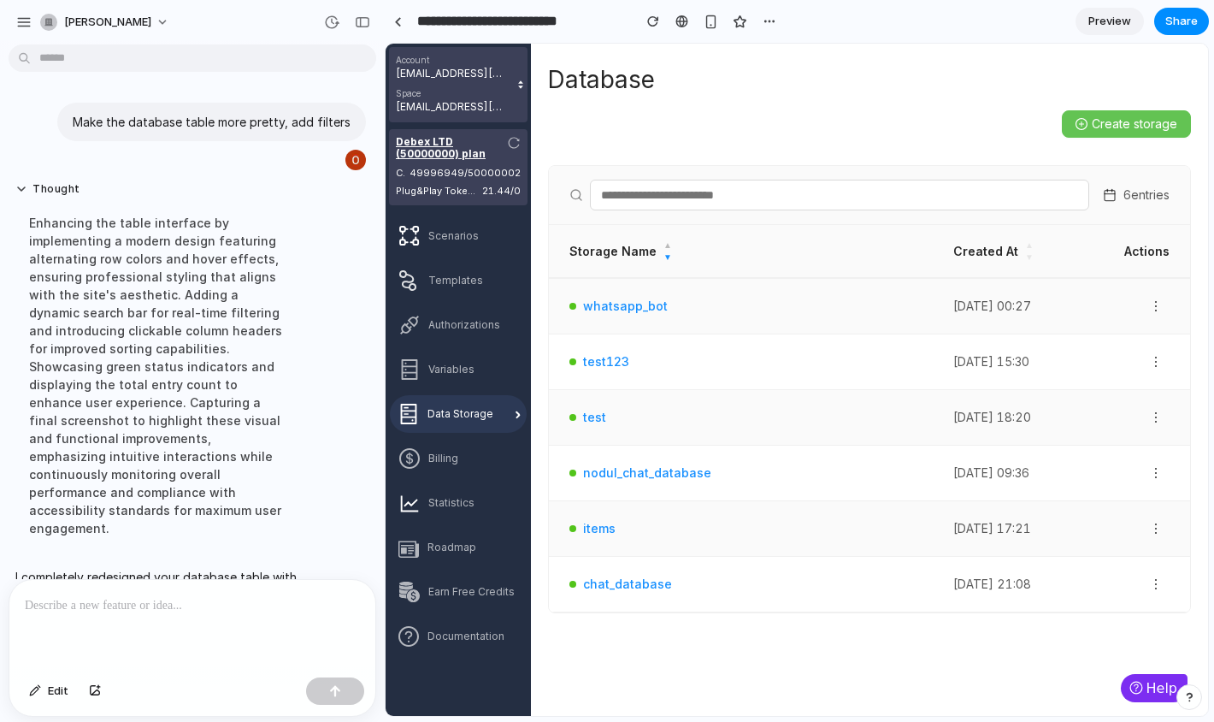
click at [250, 30] on div "[PERSON_NAME]" at bounding box center [192, 20] width 385 height 41
click at [680, 21] on div at bounding box center [681, 22] width 13 height 14
click at [767, 18] on div "button" at bounding box center [770, 22] width 14 height 14
click at [767, 18] on div "Duplicate Delete" at bounding box center [607, 361] width 1214 height 722
click at [1107, 18] on span "Preview" at bounding box center [1109, 21] width 43 height 17
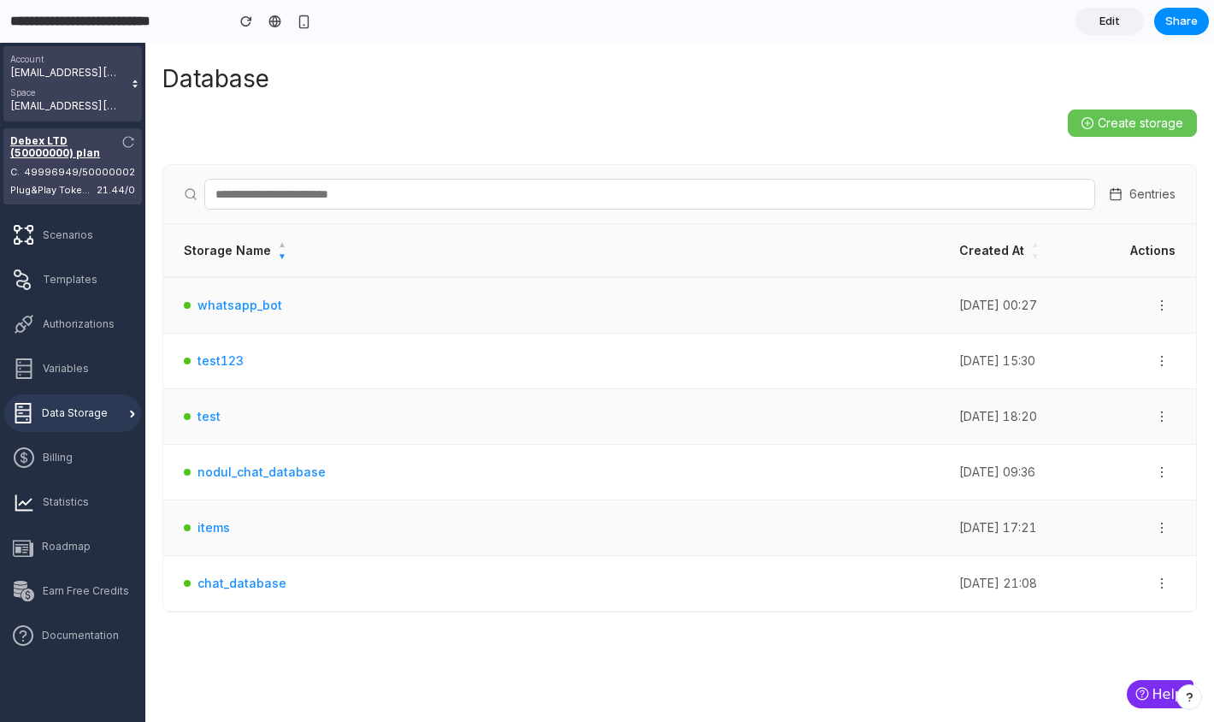
click at [1106, 18] on span "Edit" at bounding box center [1110, 21] width 21 height 17
